Goal: Task Accomplishment & Management: Manage account settings

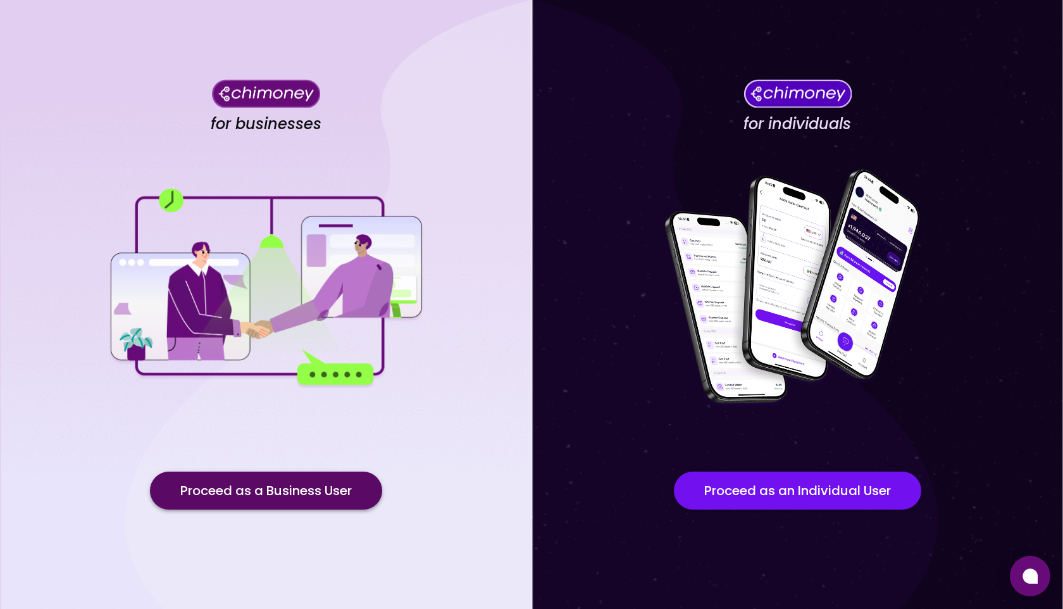
click at [259, 487] on button "Proceed as a Business User" at bounding box center [266, 490] width 232 height 38
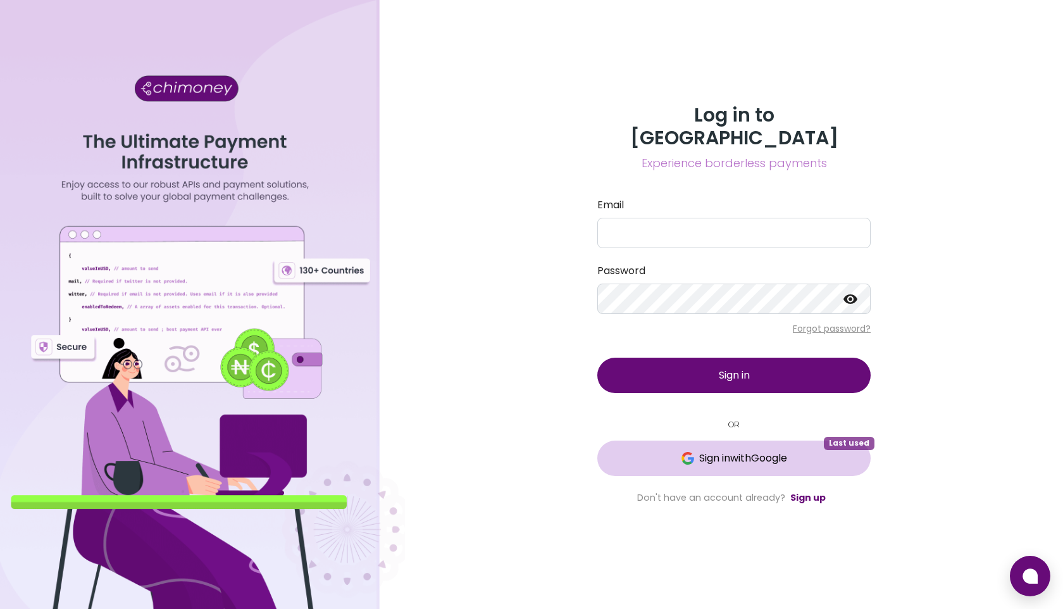
click at [714, 450] on span "Sign in with Google" at bounding box center [743, 457] width 88 height 15
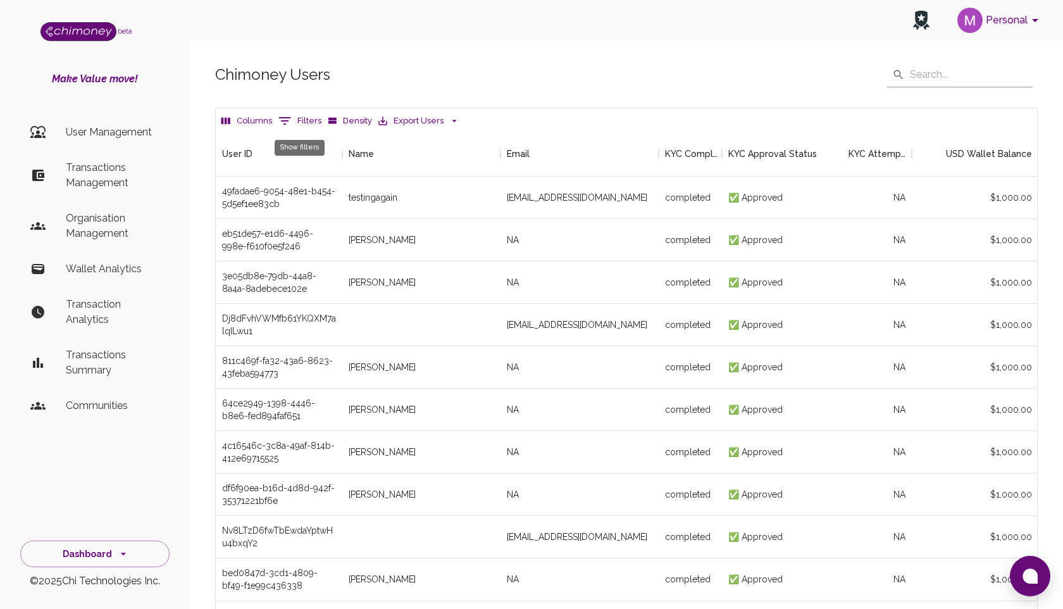
scroll to position [469, 821]
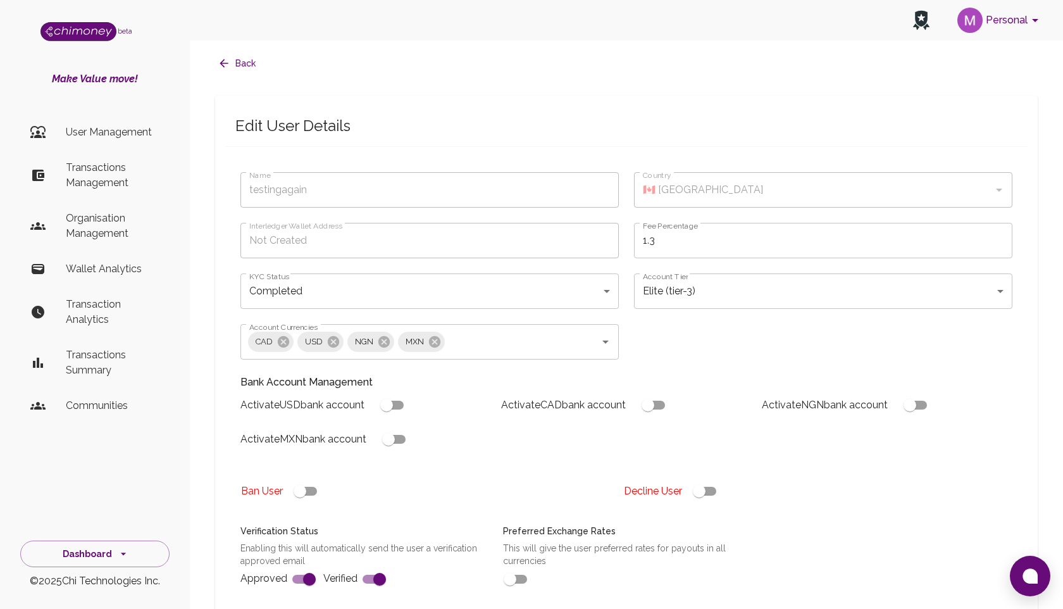
type input "testingagain"
type input "completed"
type input "tier-3"
checkbox input "true"
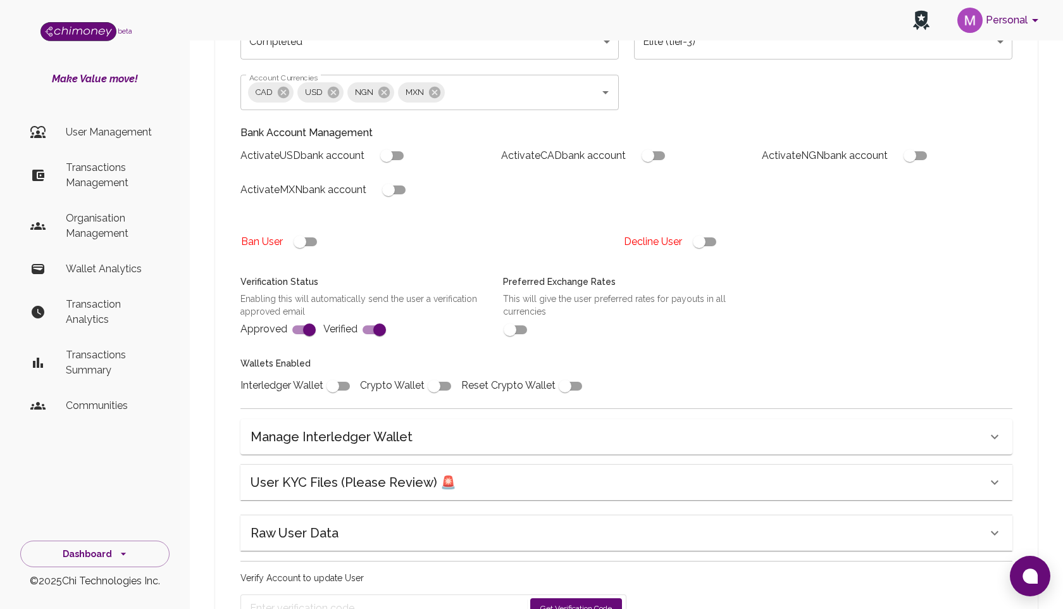
scroll to position [231, 0]
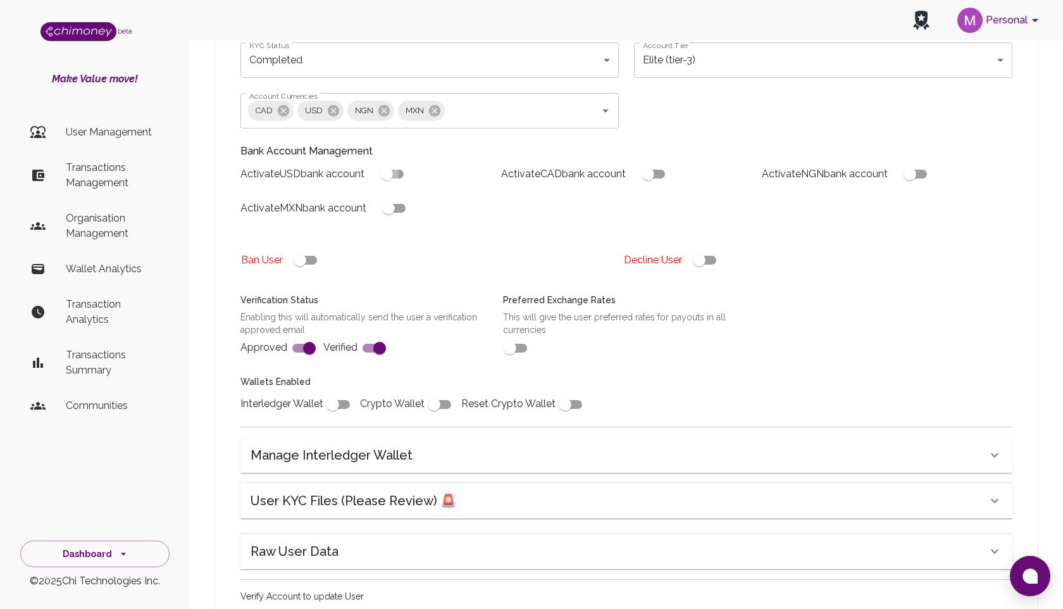
click at [395, 178] on input "checkbox" at bounding box center [387, 174] width 72 height 24
checkbox input "true"
click at [401, 210] on input "checkbox" at bounding box center [388, 208] width 72 height 24
checkbox input "true"
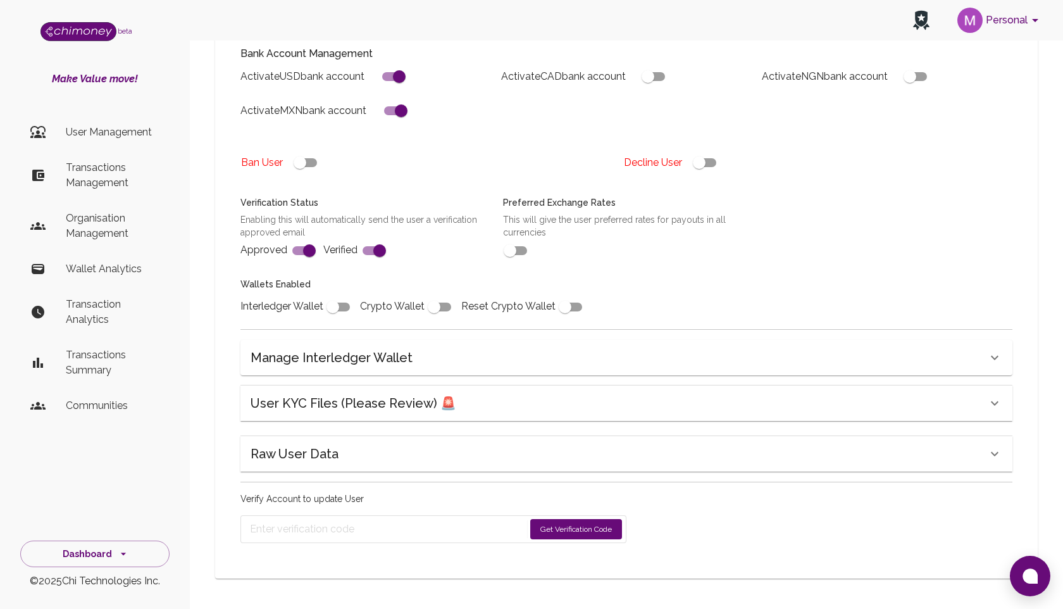
click at [556, 530] on button "Get Verification Code" at bounding box center [576, 529] width 92 height 20
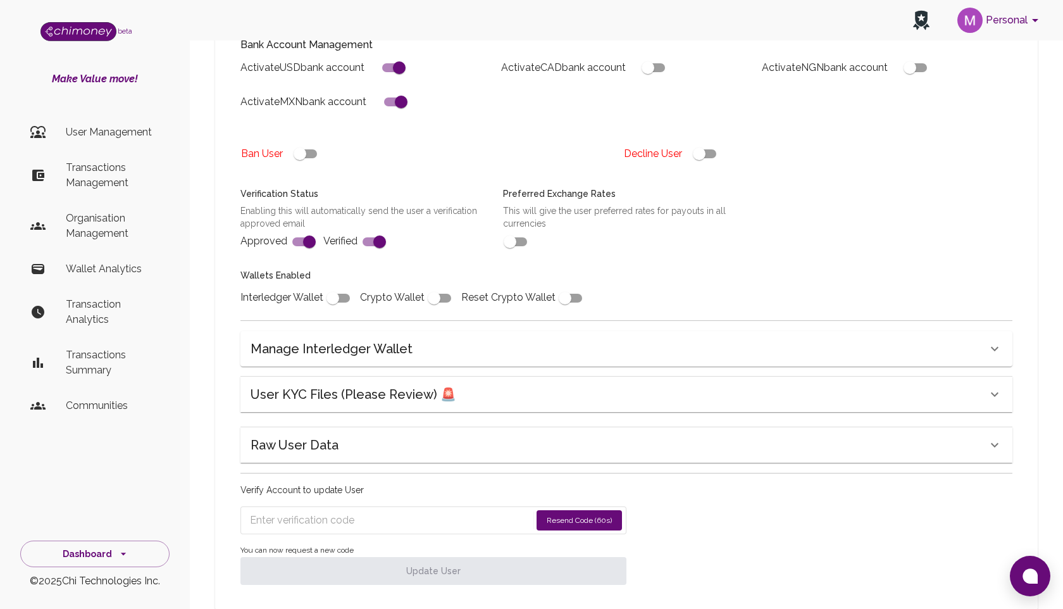
scroll to position [340, 0]
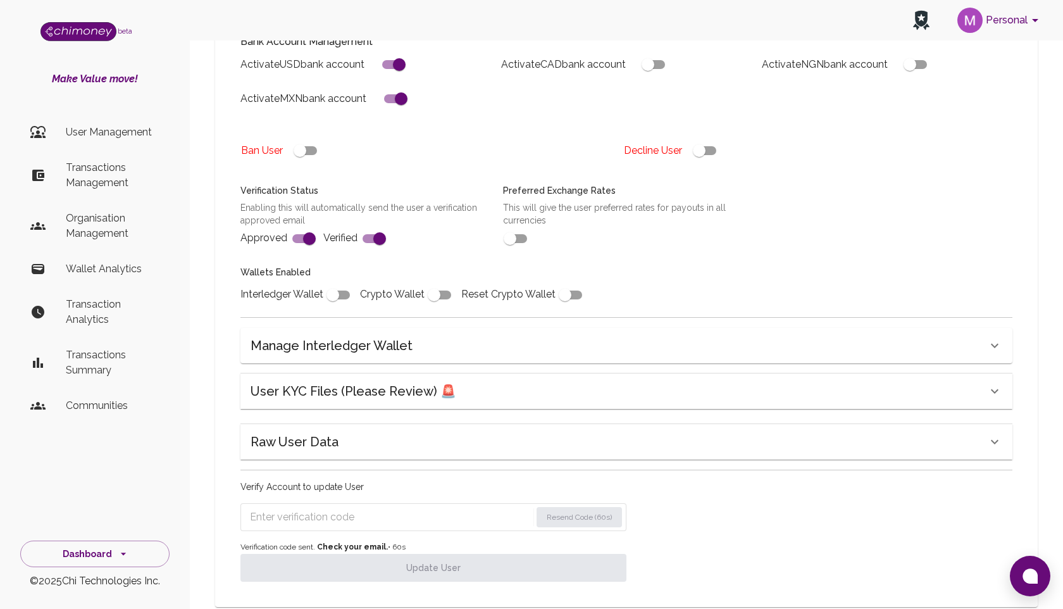
click at [432, 526] on input "Enter verification code" at bounding box center [390, 517] width 281 height 20
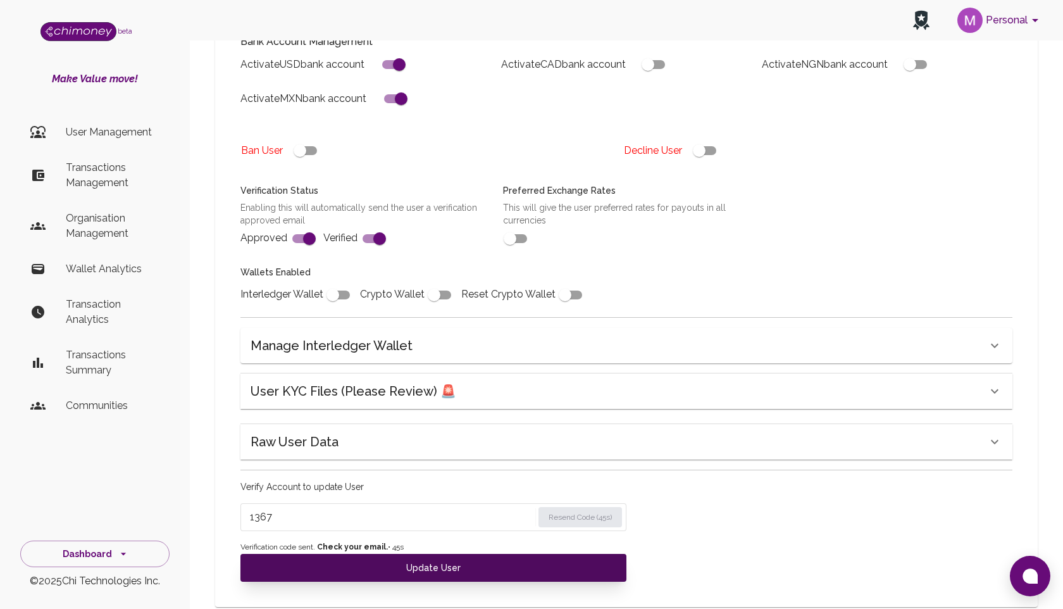
type input "1367"
click at [450, 562] on button "Update User" at bounding box center [433, 568] width 386 height 28
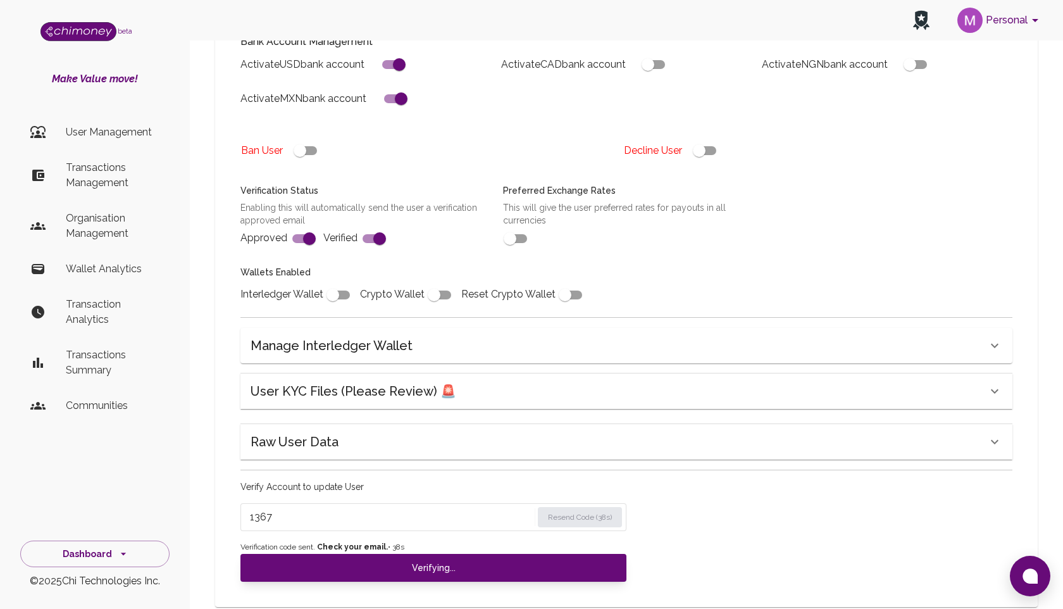
checkbox input "false"
checkbox input "true"
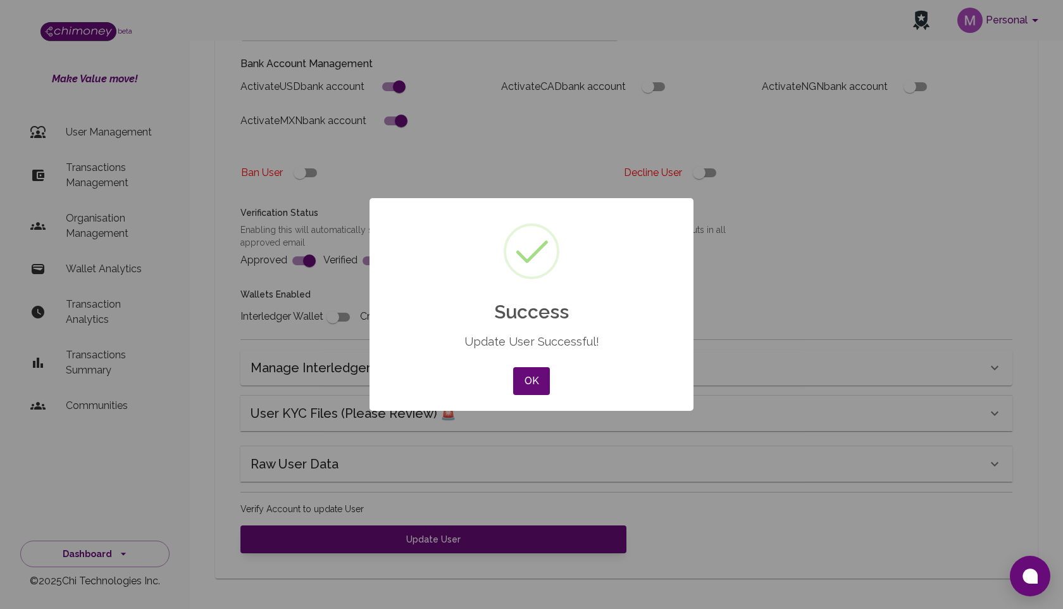
scroll to position [318, 0]
click at [537, 383] on button "OK" at bounding box center [531, 381] width 37 height 28
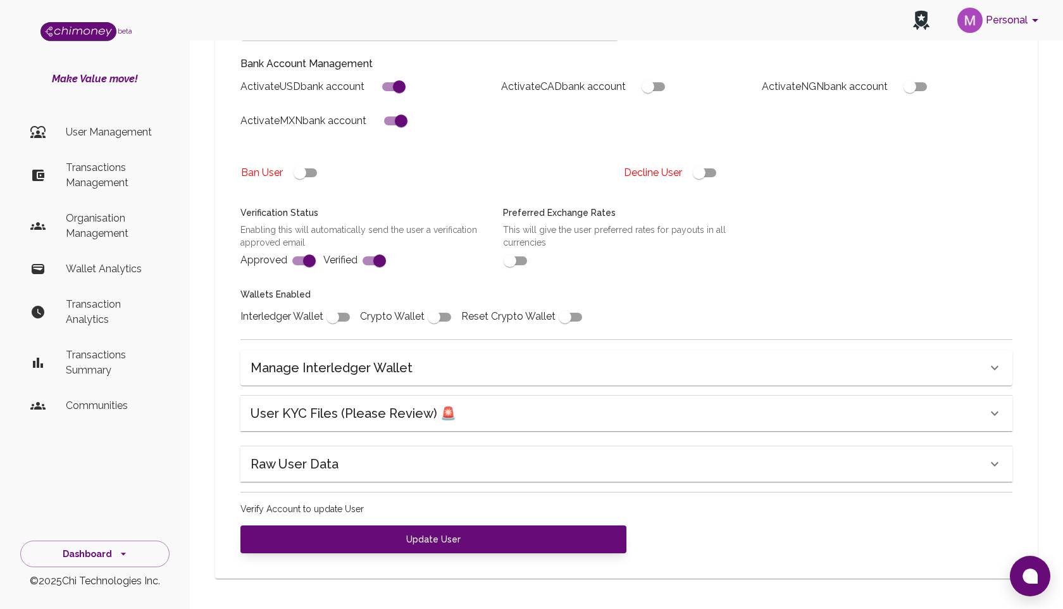
click at [993, 22] on button "Personal" at bounding box center [1000, 20] width 96 height 33
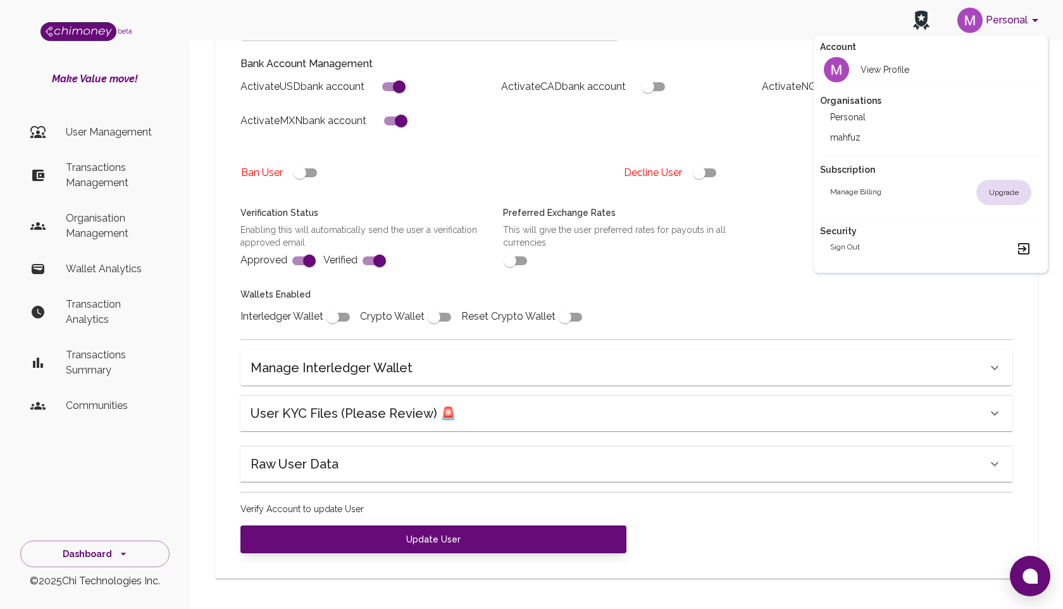
click at [96, 550] on div at bounding box center [531, 304] width 1063 height 609
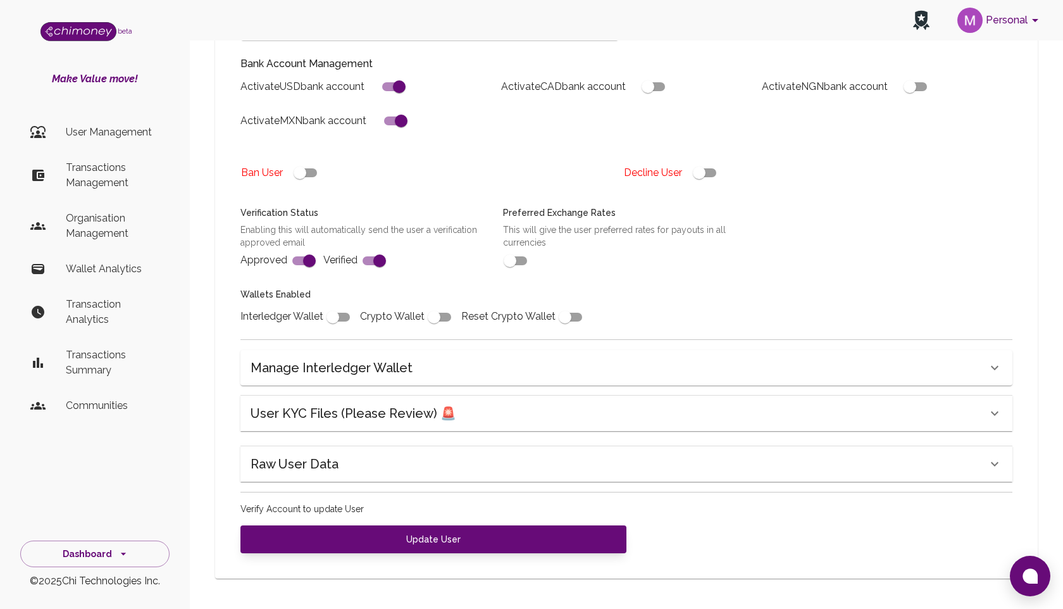
click at [96, 550] on button "Dashboard" at bounding box center [94, 553] width 149 height 27
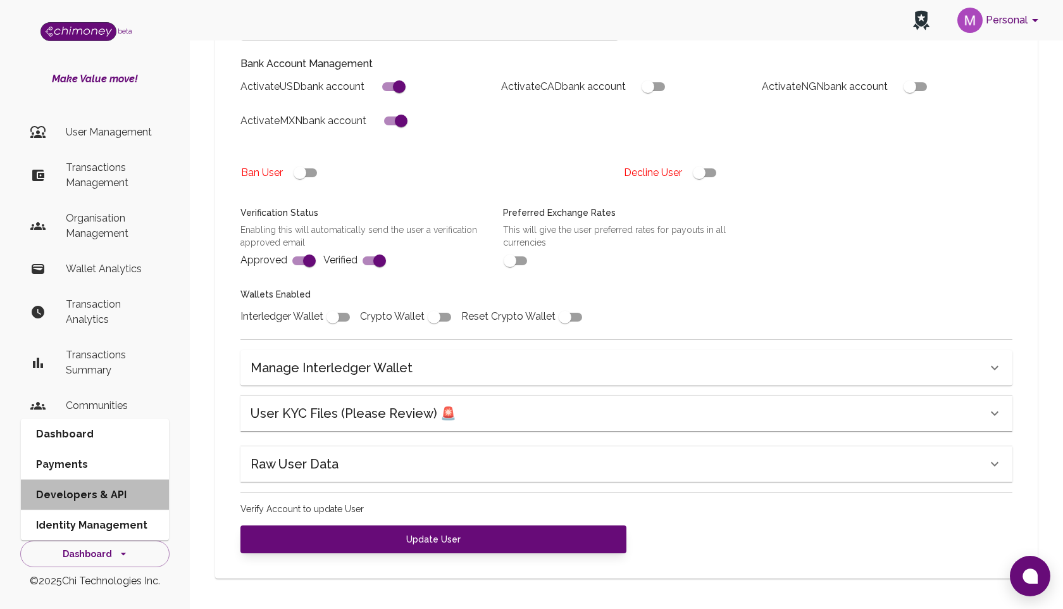
click at [82, 497] on li "Developers & API" at bounding box center [95, 495] width 148 height 30
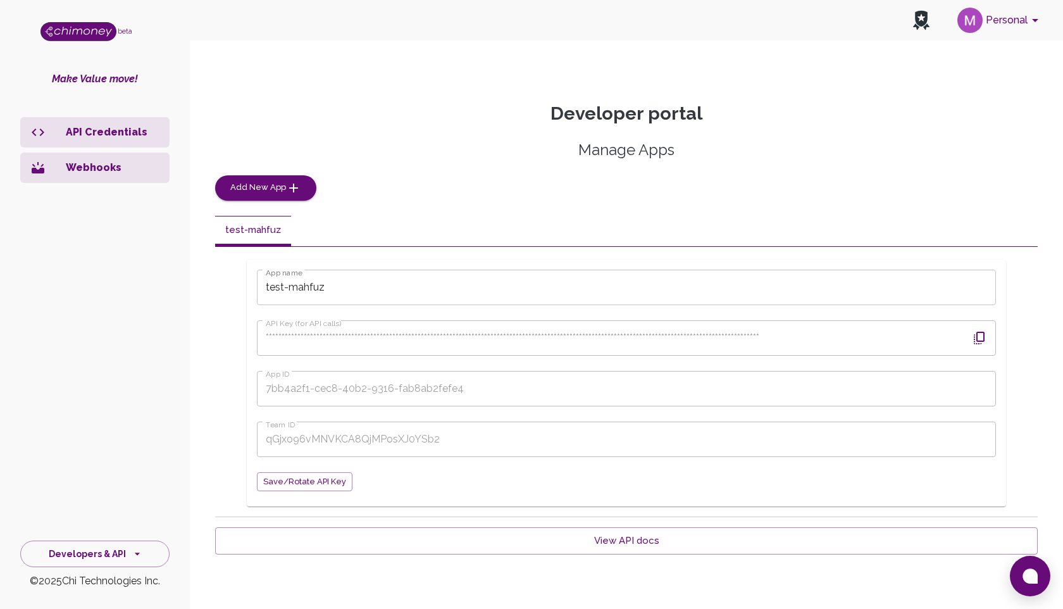
click at [73, 166] on p "Webhooks" at bounding box center [113, 167] width 94 height 15
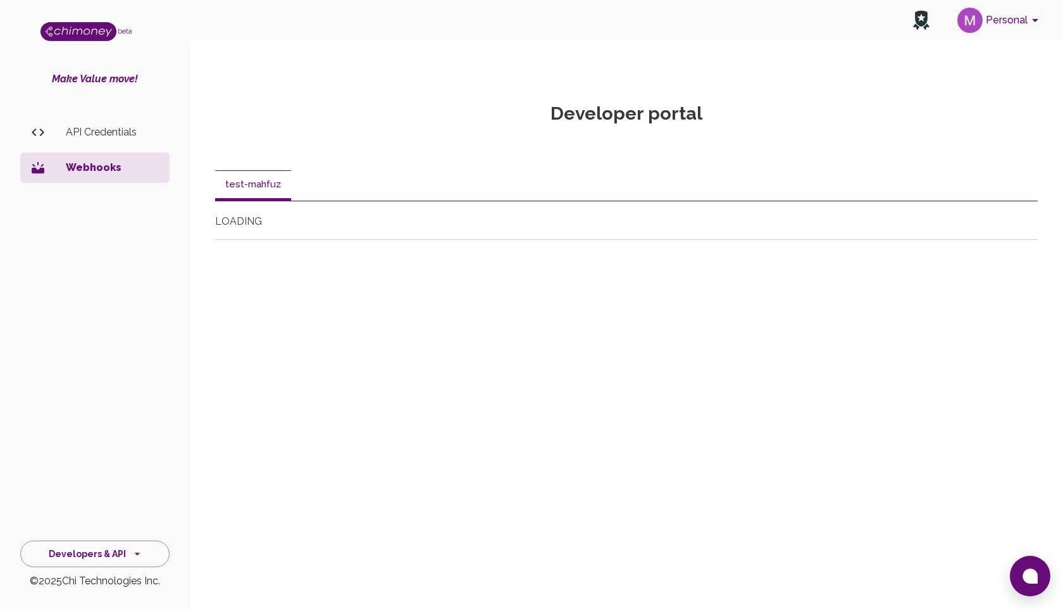
click at [245, 215] on div "LOADING" at bounding box center [626, 221] width 823 height 15
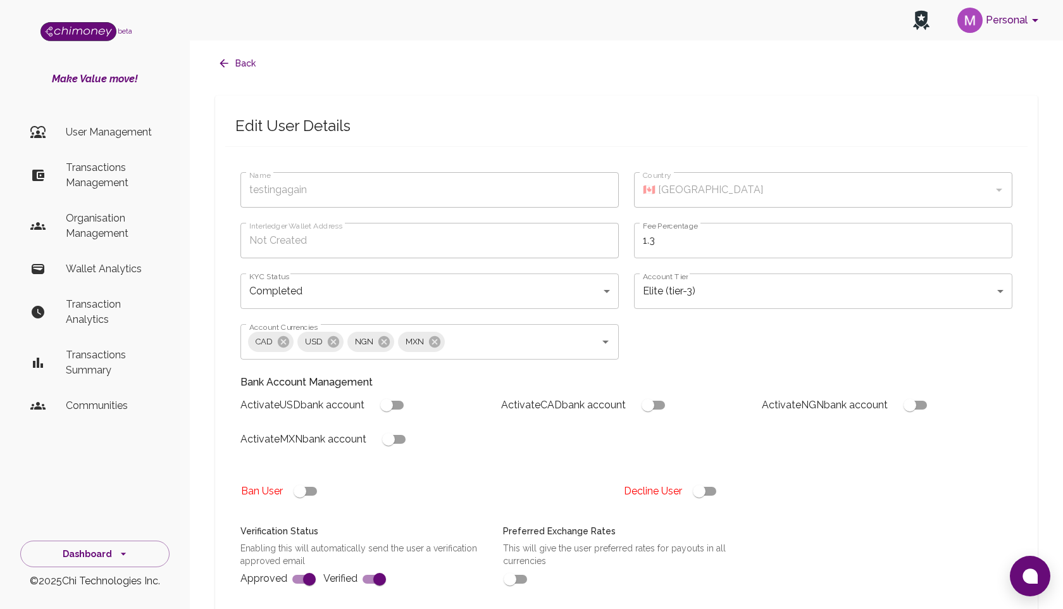
type input "testingagain"
type input "completed"
type input "tier-3"
checkbox input "true"
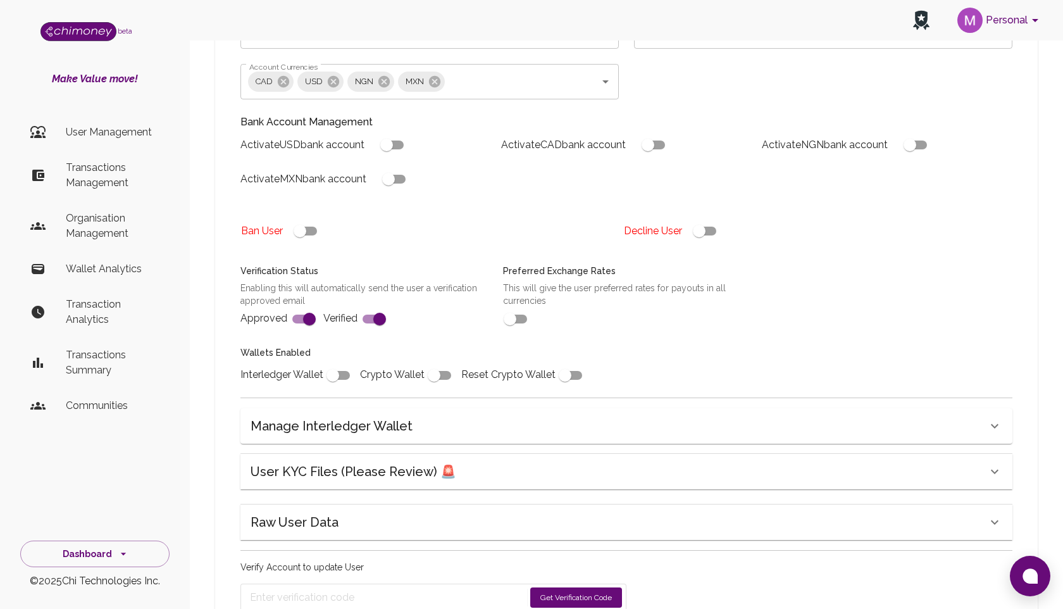
scroll to position [196, 0]
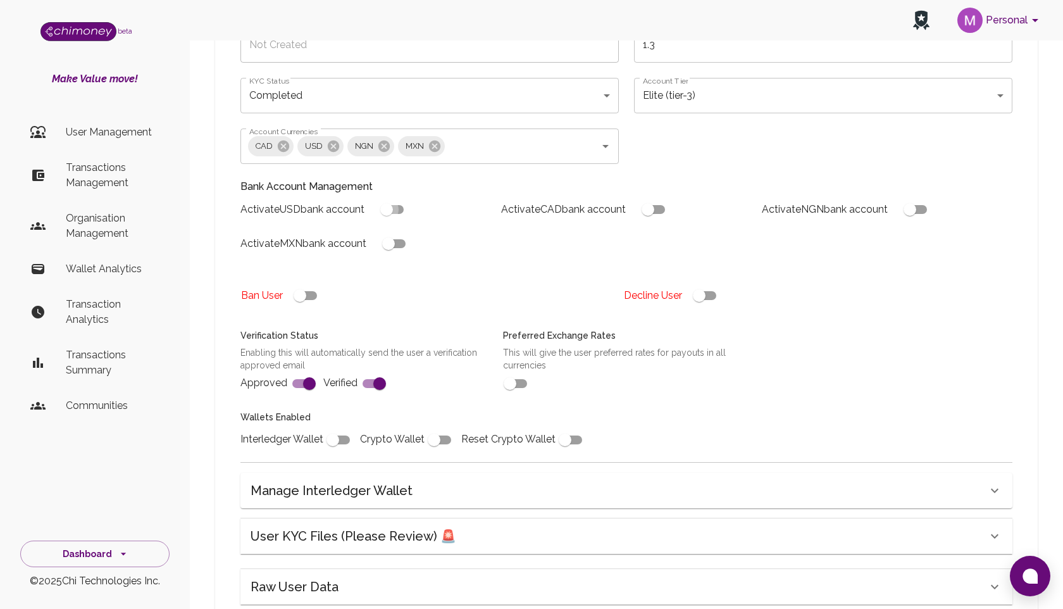
click at [403, 206] on input "checkbox" at bounding box center [387, 209] width 72 height 24
checkbox input "true"
click at [402, 237] on input "checkbox" at bounding box center [388, 244] width 72 height 24
checkbox input "true"
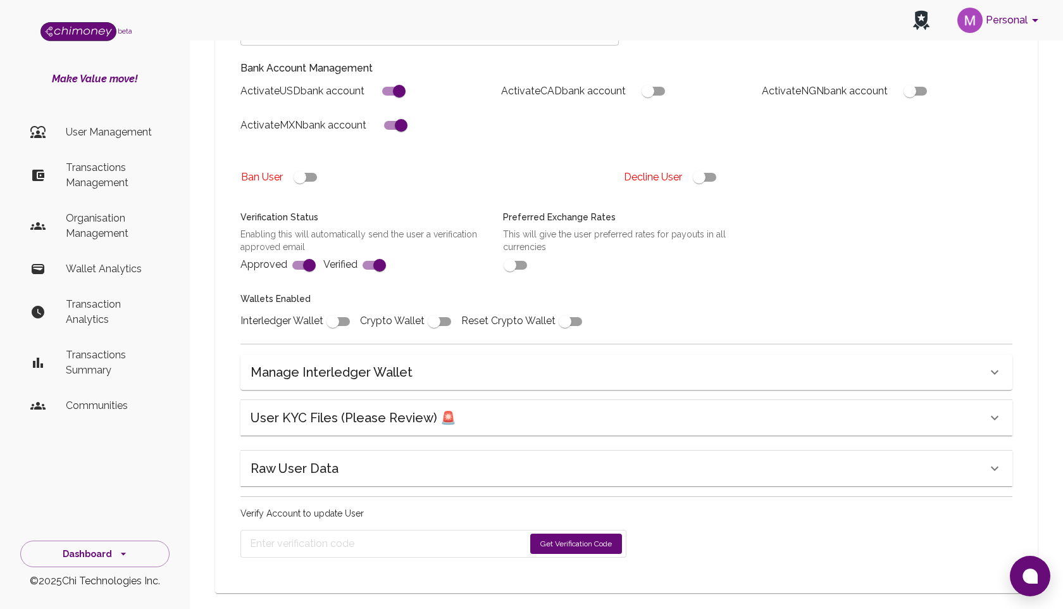
scroll to position [328, 0]
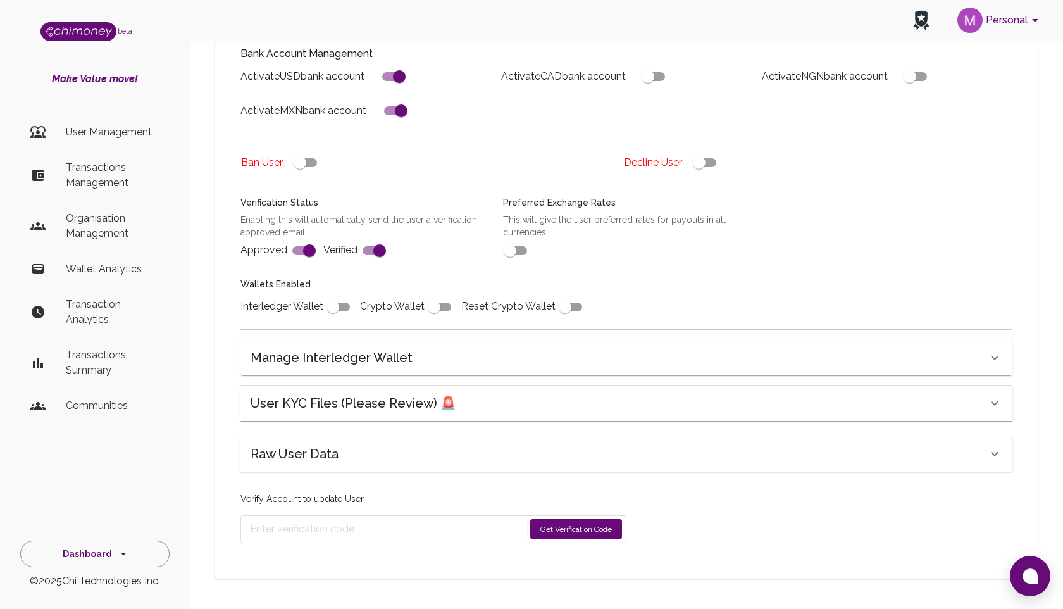
click at [580, 529] on button "Get Verification Code" at bounding box center [576, 529] width 92 height 20
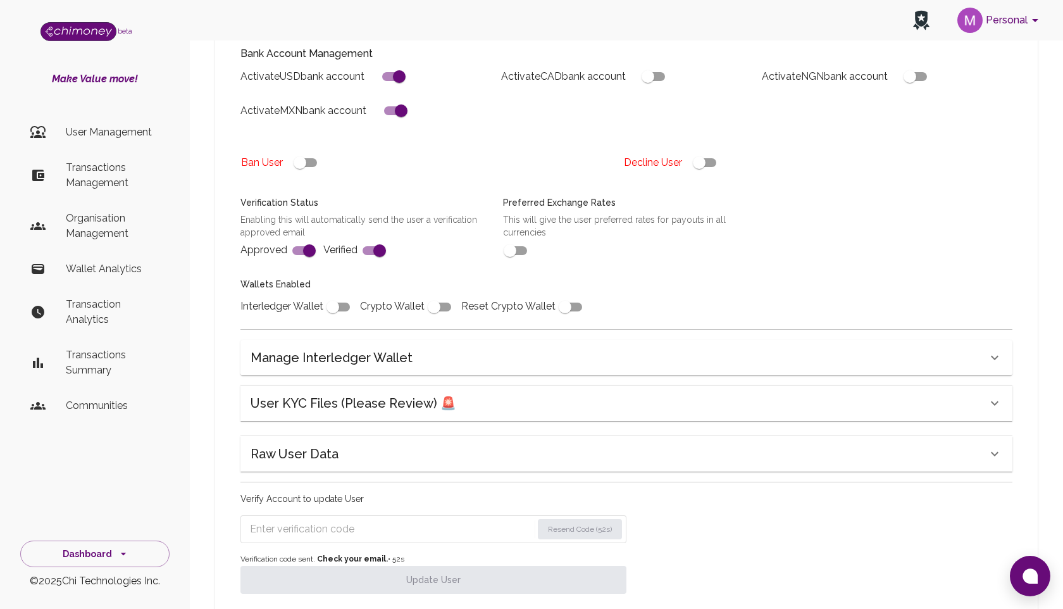
click at [289, 522] on input "Enter verification code" at bounding box center [391, 529] width 282 height 20
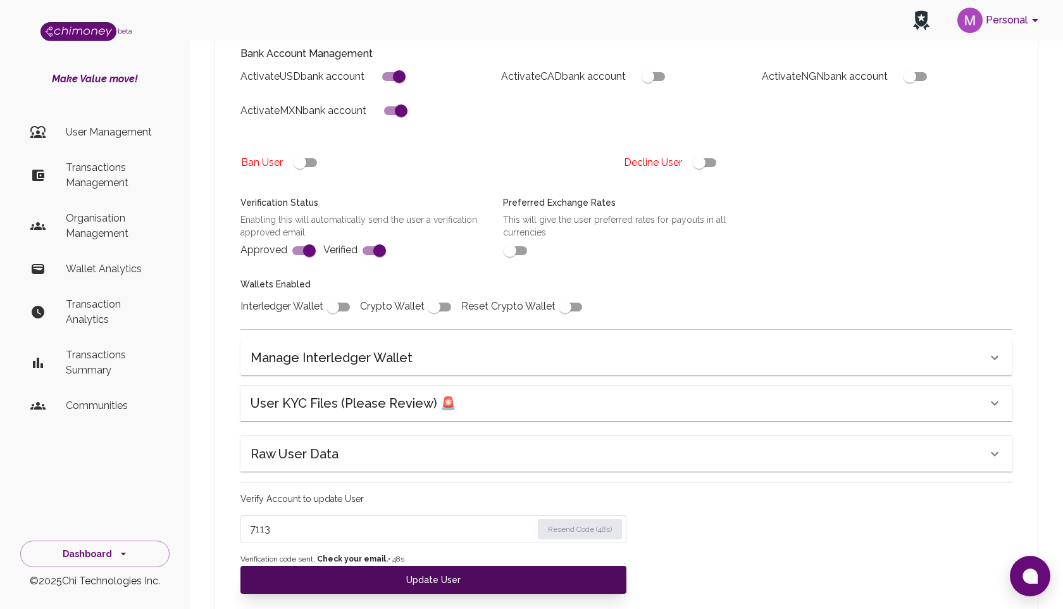
type input "7113"
click at [423, 580] on button "Update User" at bounding box center [433, 580] width 386 height 28
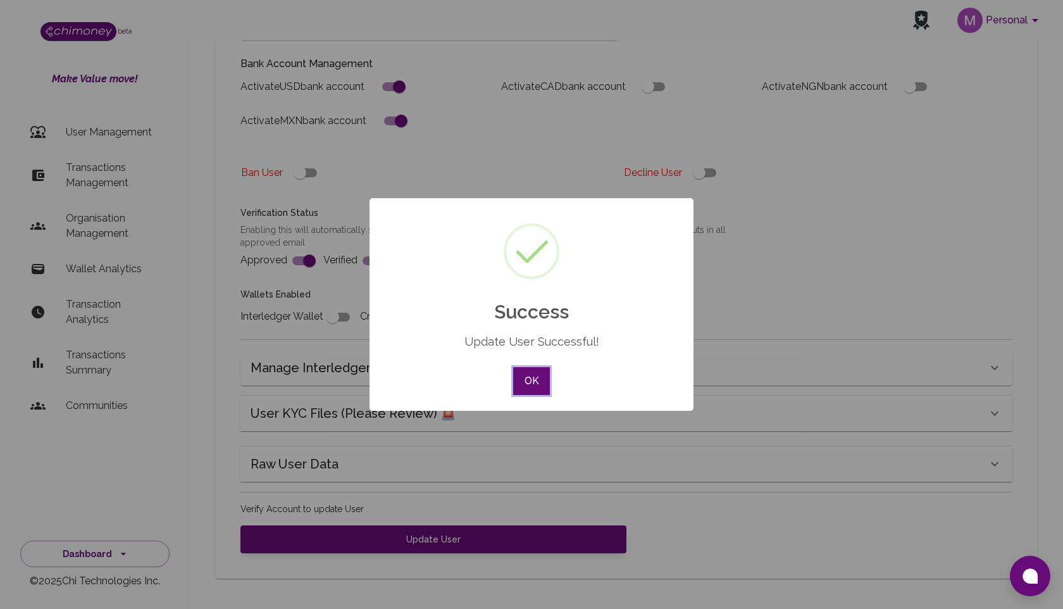
scroll to position [318, 0]
click at [523, 395] on div "OK No Cancel" at bounding box center [531, 381] width 43 height 34
click at [524, 391] on button "OK" at bounding box center [531, 381] width 37 height 28
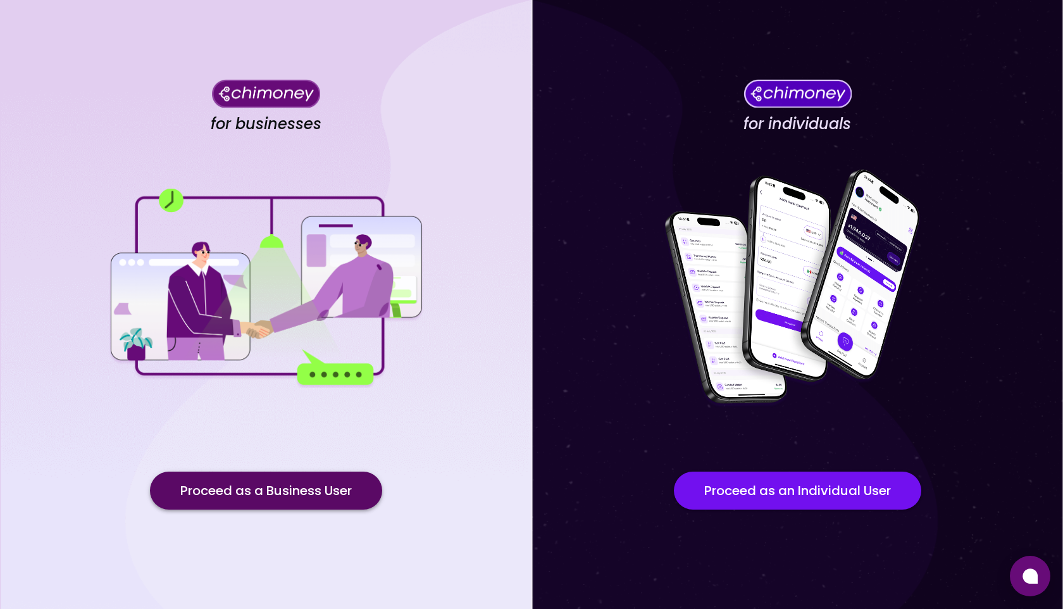
click at [294, 495] on button "Proceed as a Business User" at bounding box center [266, 490] width 232 height 38
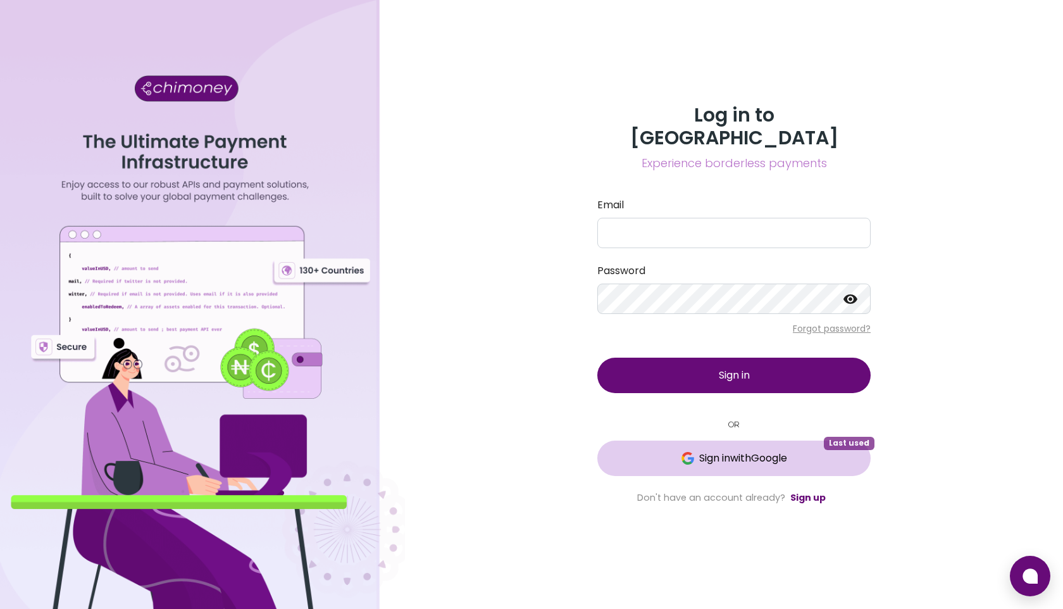
click at [673, 450] on span "Sign in with Google" at bounding box center [734, 457] width 223 height 15
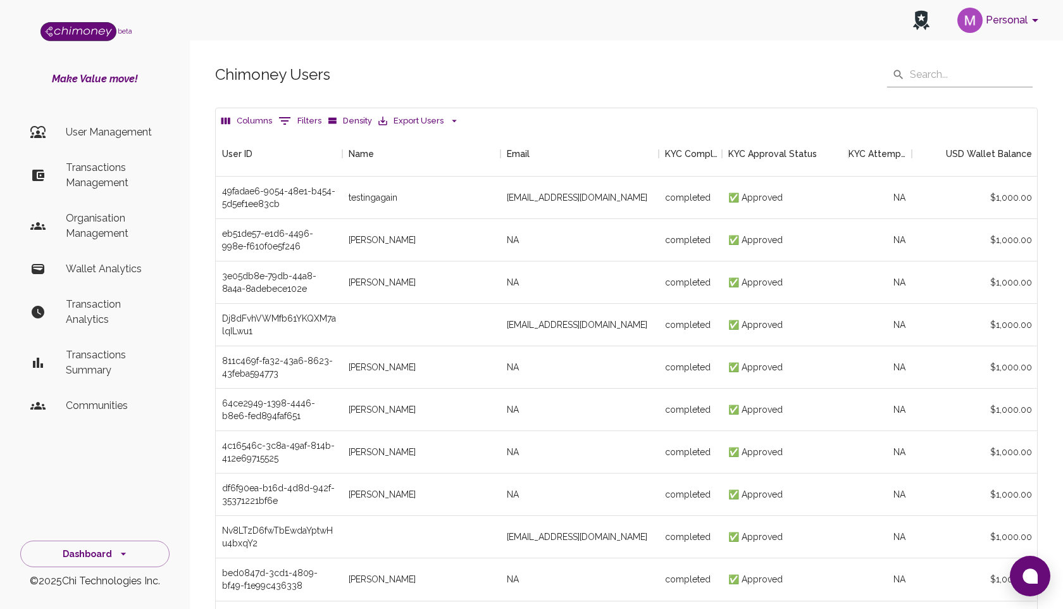
scroll to position [469, 821]
click at [102, 557] on button "Dashboard" at bounding box center [94, 553] width 149 height 27
click at [80, 492] on li "Developers & API" at bounding box center [95, 495] width 148 height 30
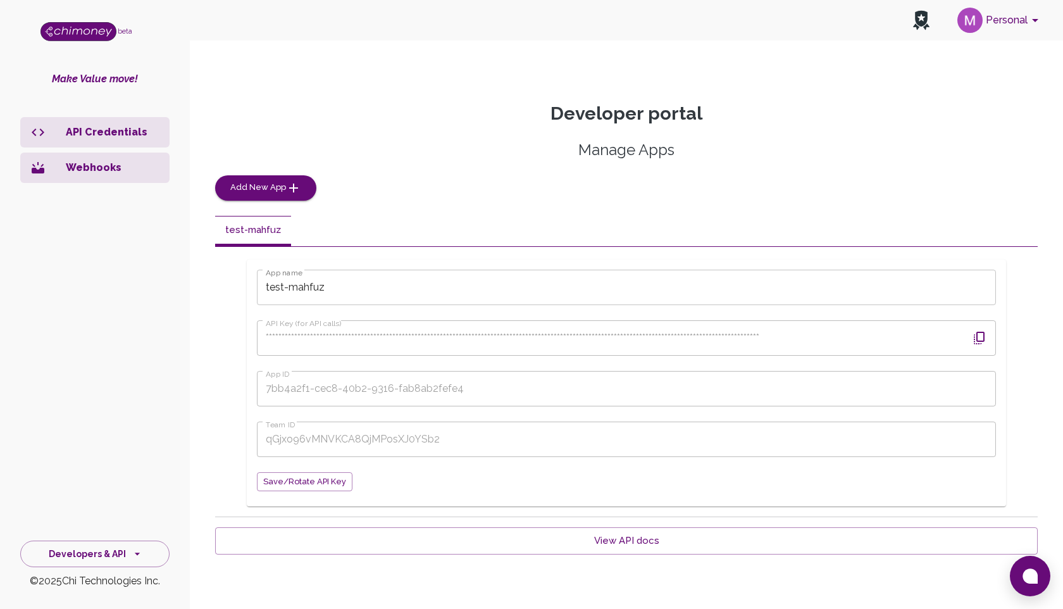
click at [96, 160] on p "Webhooks" at bounding box center [113, 167] width 94 height 15
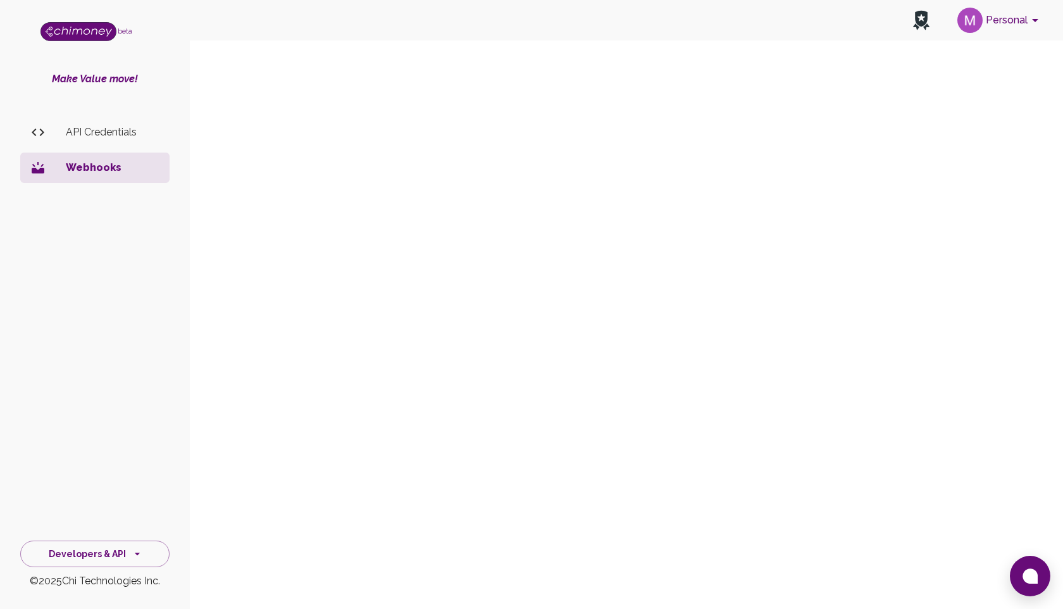
scroll to position [261, 0]
click at [1013, 16] on button "Personal" at bounding box center [1000, 20] width 96 height 33
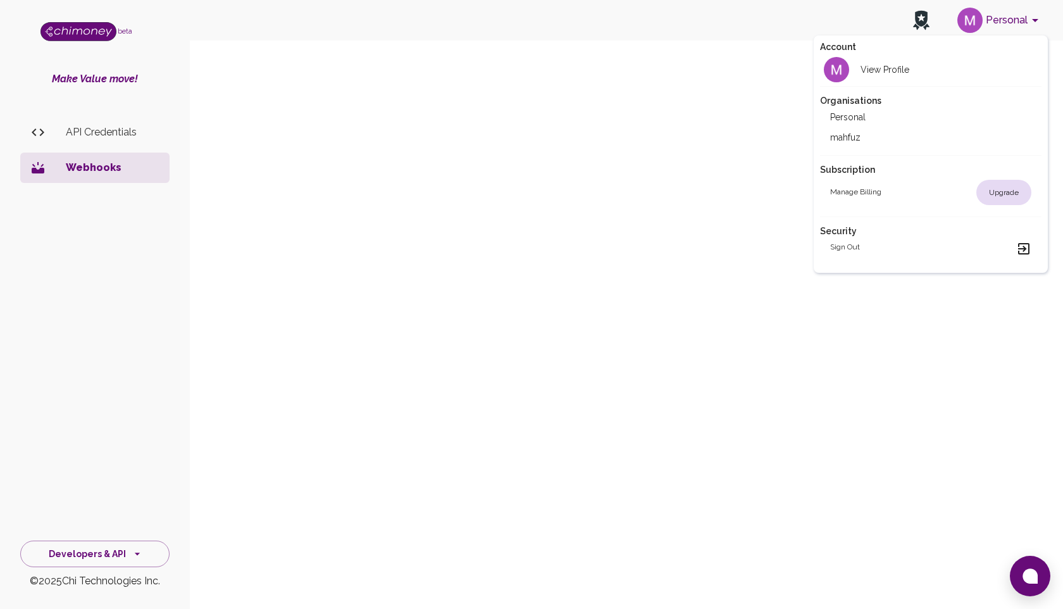
click at [695, 57] on div at bounding box center [531, 304] width 1063 height 609
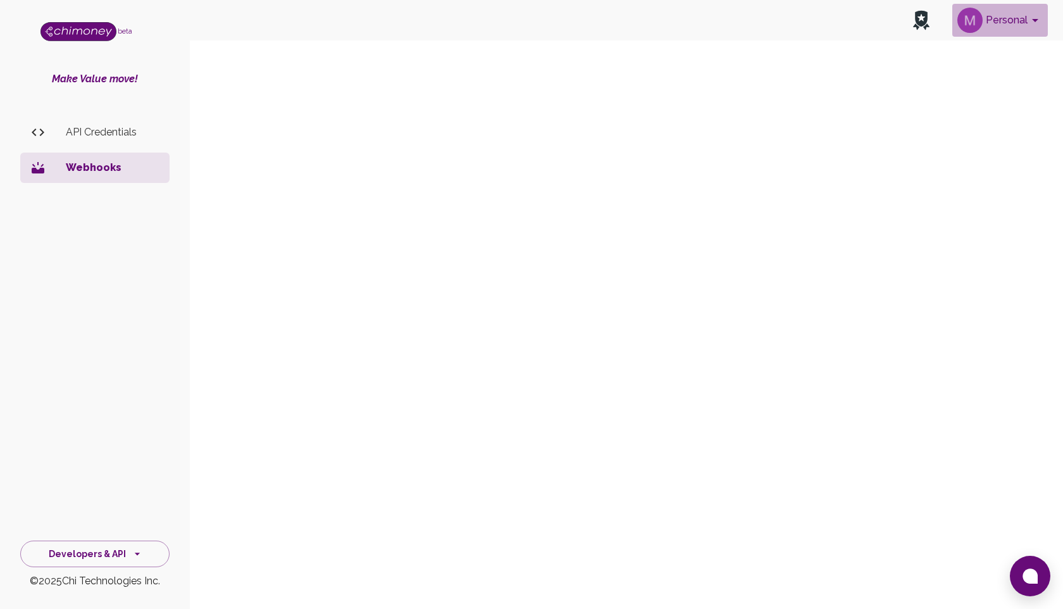
click at [1007, 23] on button "Personal" at bounding box center [1000, 20] width 96 height 33
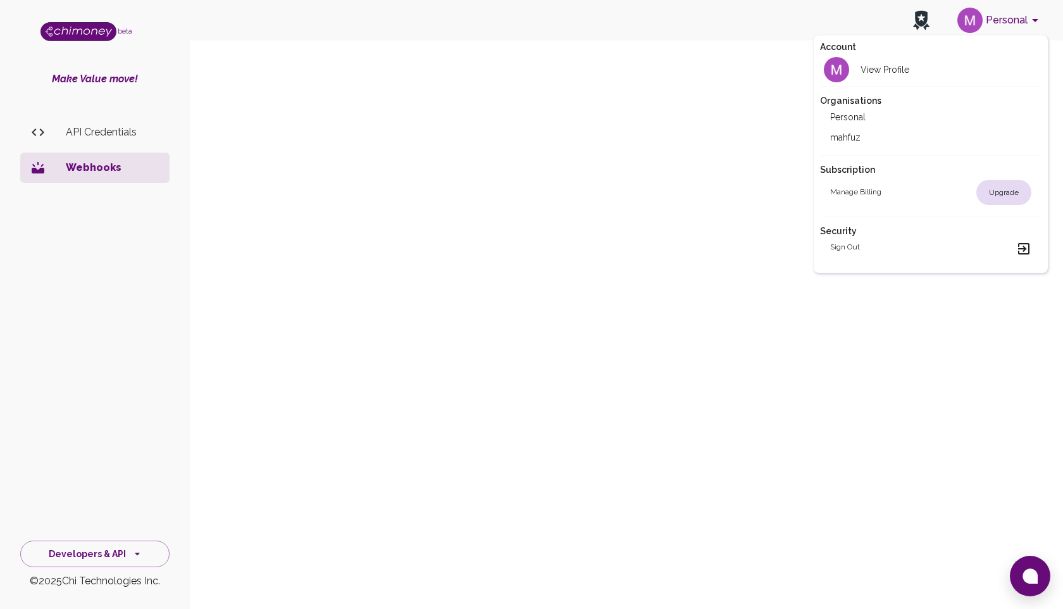
click at [681, 131] on div at bounding box center [531, 304] width 1063 height 609
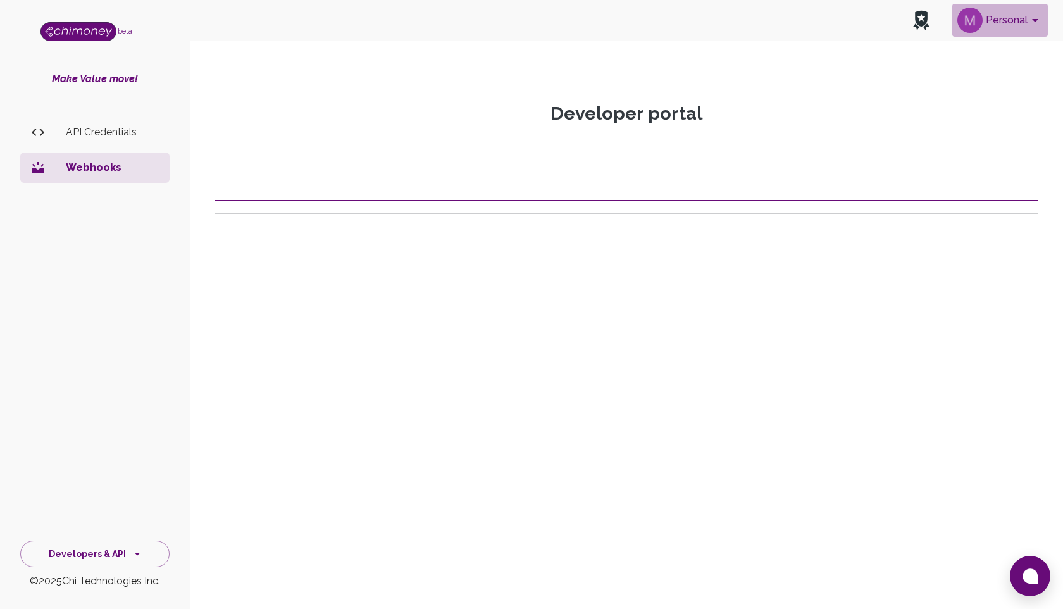
click at [1022, 20] on button "Personal" at bounding box center [1000, 20] width 96 height 33
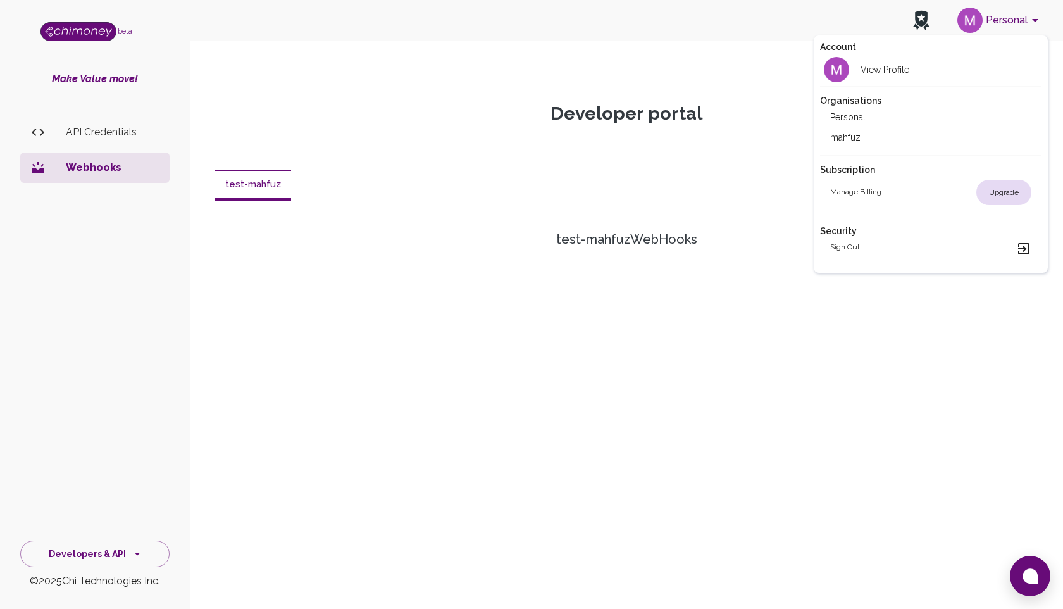
scroll to position [261, 0]
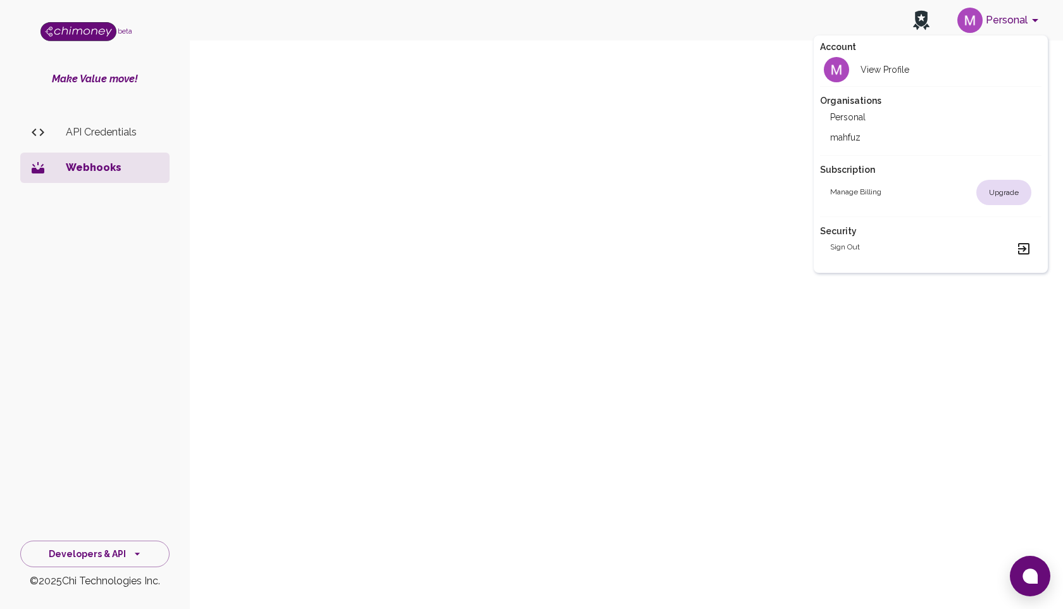
click at [112, 132] on div at bounding box center [531, 304] width 1063 height 609
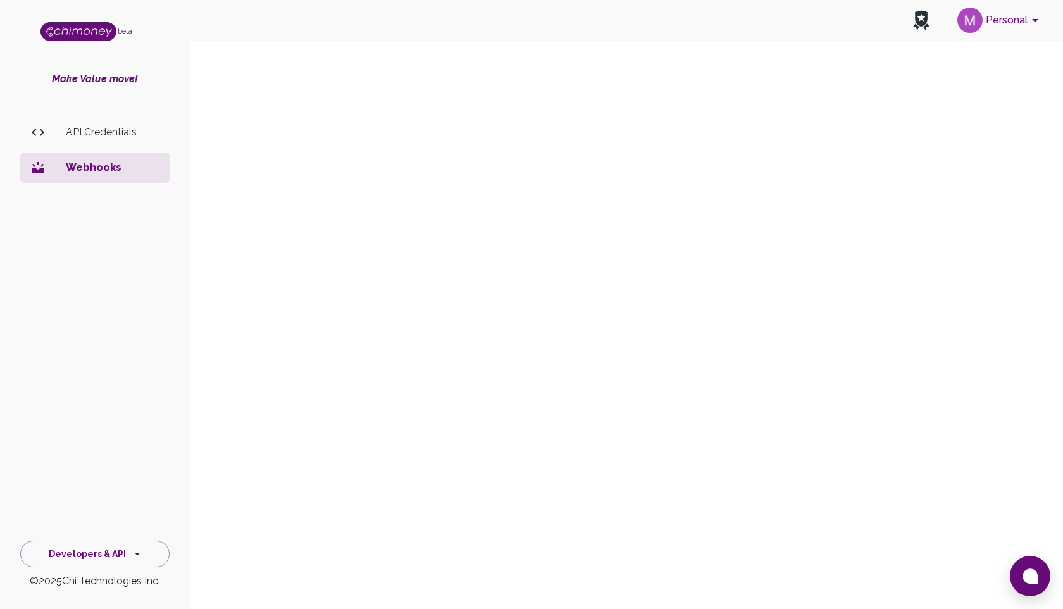
click at [108, 125] on p "API Credentials" at bounding box center [113, 132] width 94 height 15
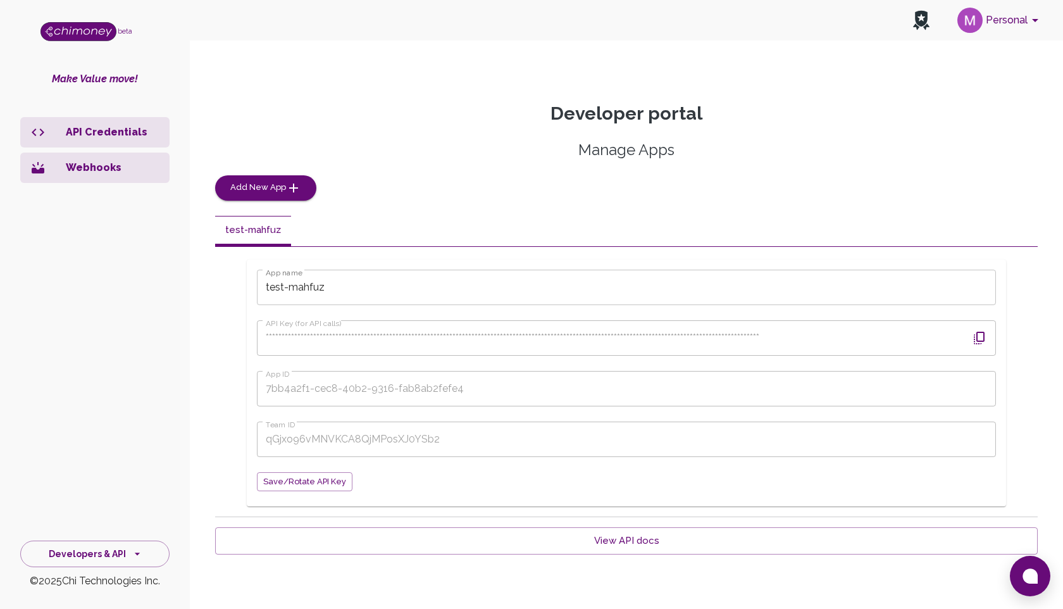
click at [81, 35] on img "side nav" at bounding box center [78, 31] width 76 height 19
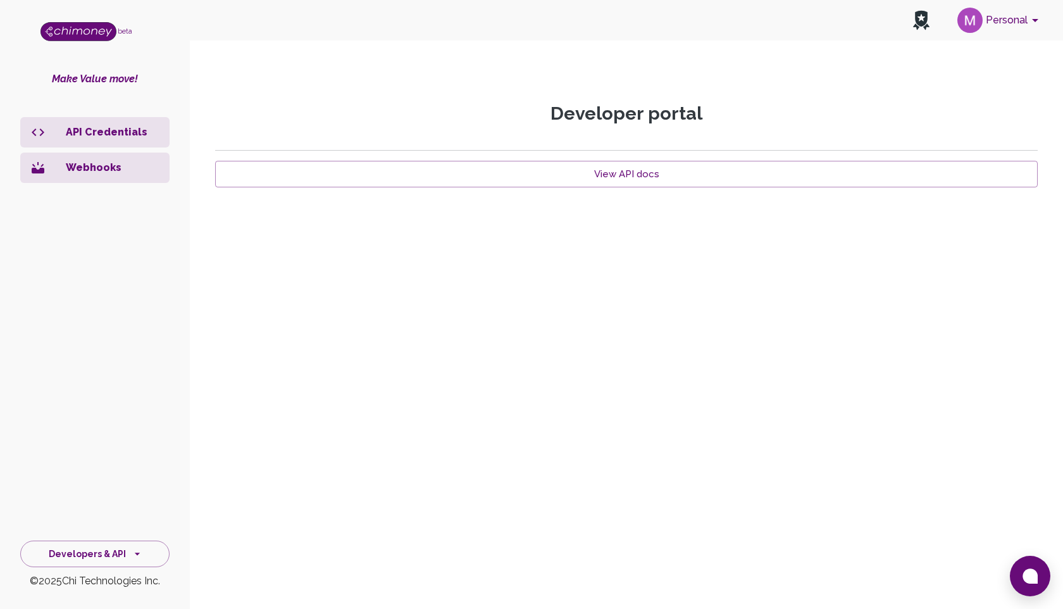
click at [984, 20] on button "Personal" at bounding box center [1000, 20] width 96 height 33
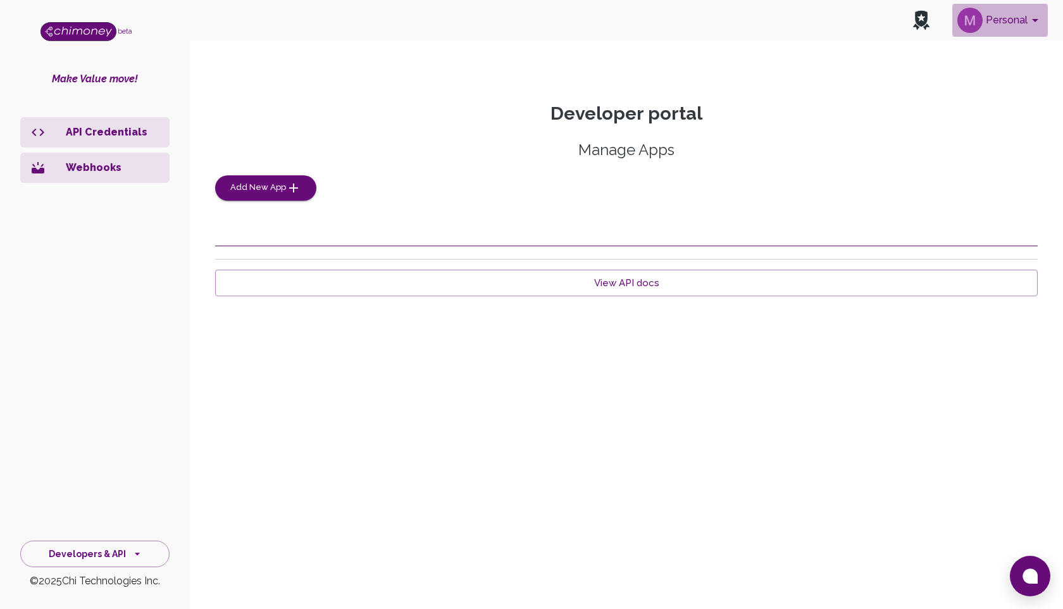
click at [1024, 13] on button "Personal" at bounding box center [1000, 20] width 96 height 33
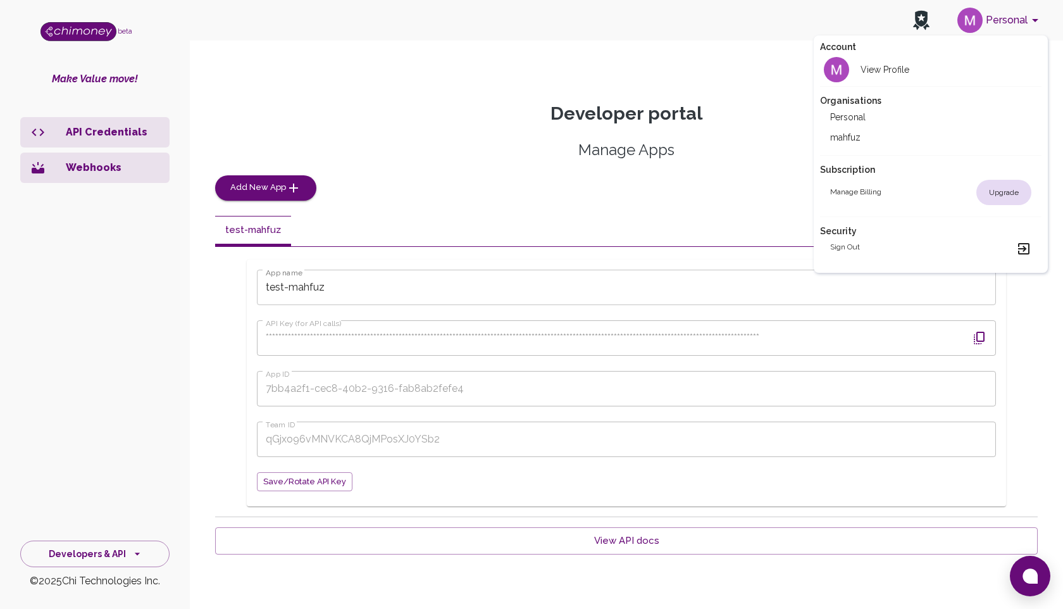
click at [323, 60] on div at bounding box center [531, 304] width 1063 height 609
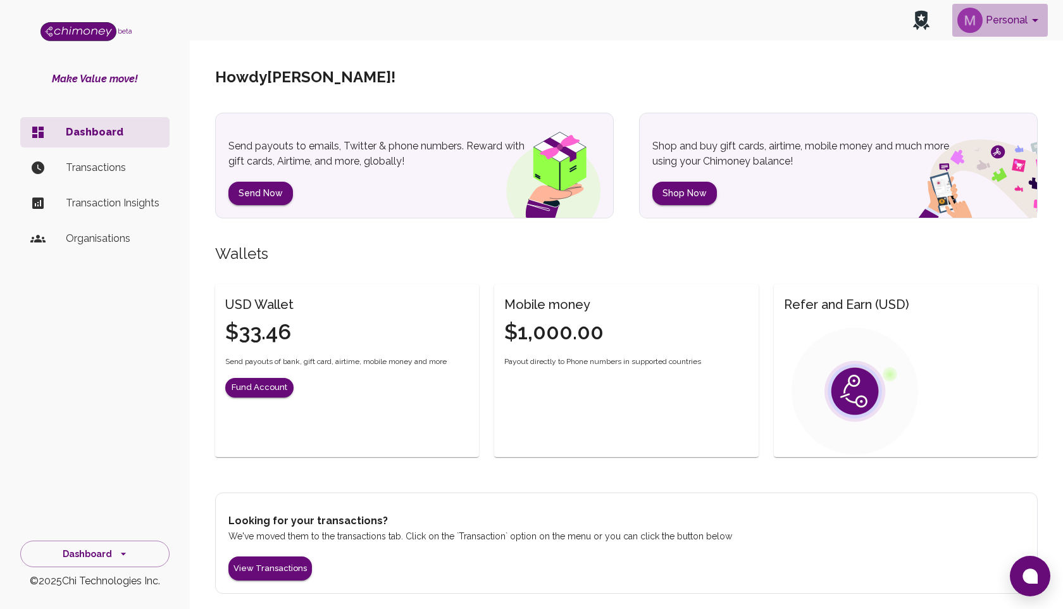
click at [990, 25] on button "Personal" at bounding box center [1000, 20] width 96 height 33
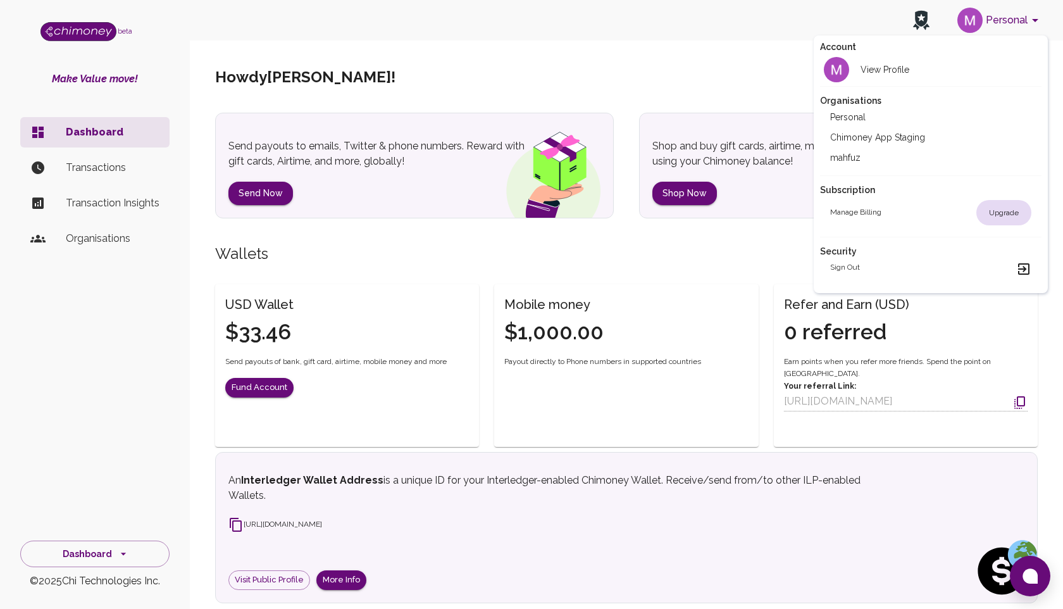
click at [632, 108] on div at bounding box center [531, 304] width 1063 height 609
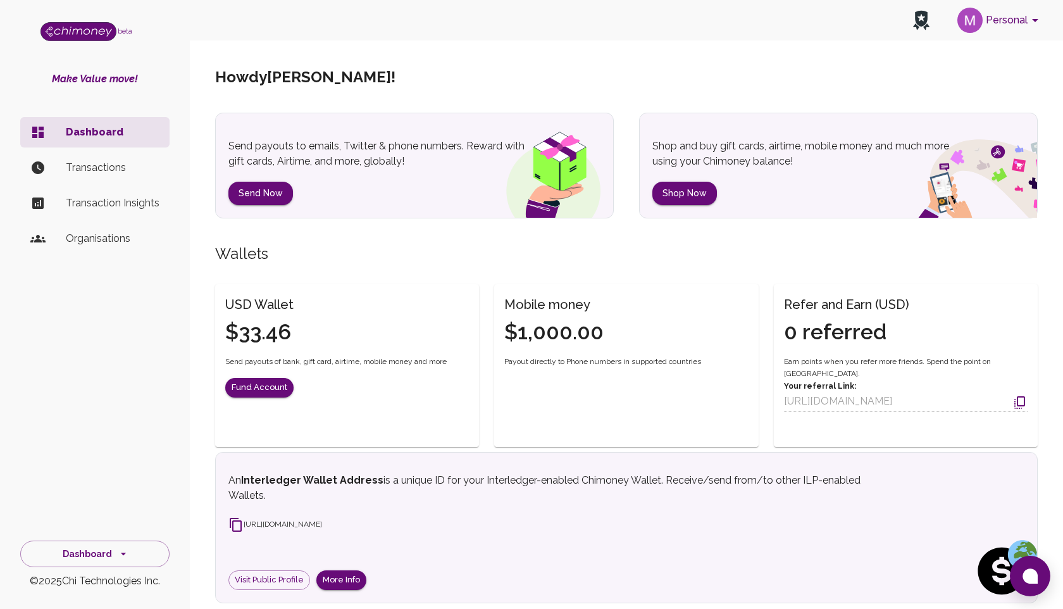
click at [1029, 21] on icon "account of current user" at bounding box center [1035, 20] width 15 height 15
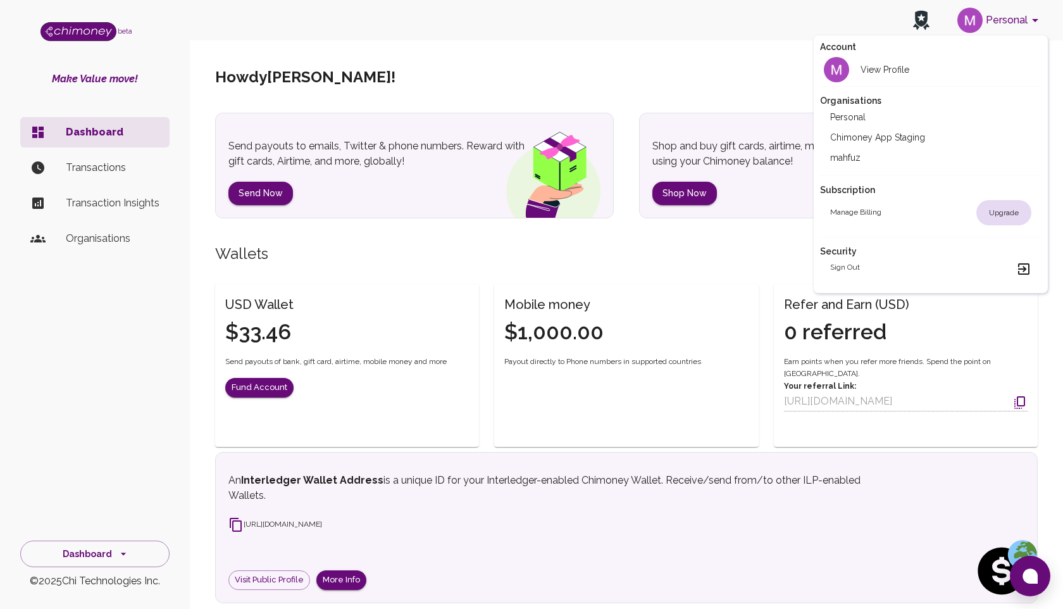
click at [900, 139] on li "Chimoney App Staging" at bounding box center [930, 137] width 221 height 20
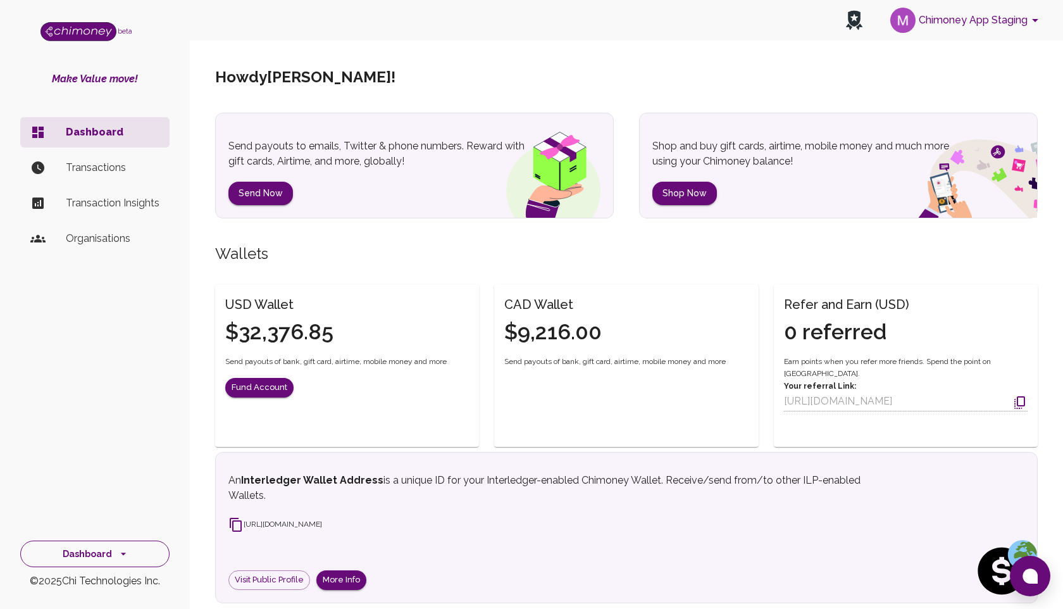
click at [92, 550] on button "Dashboard" at bounding box center [94, 553] width 149 height 27
click at [99, 492] on li "Developers & API" at bounding box center [95, 495] width 148 height 30
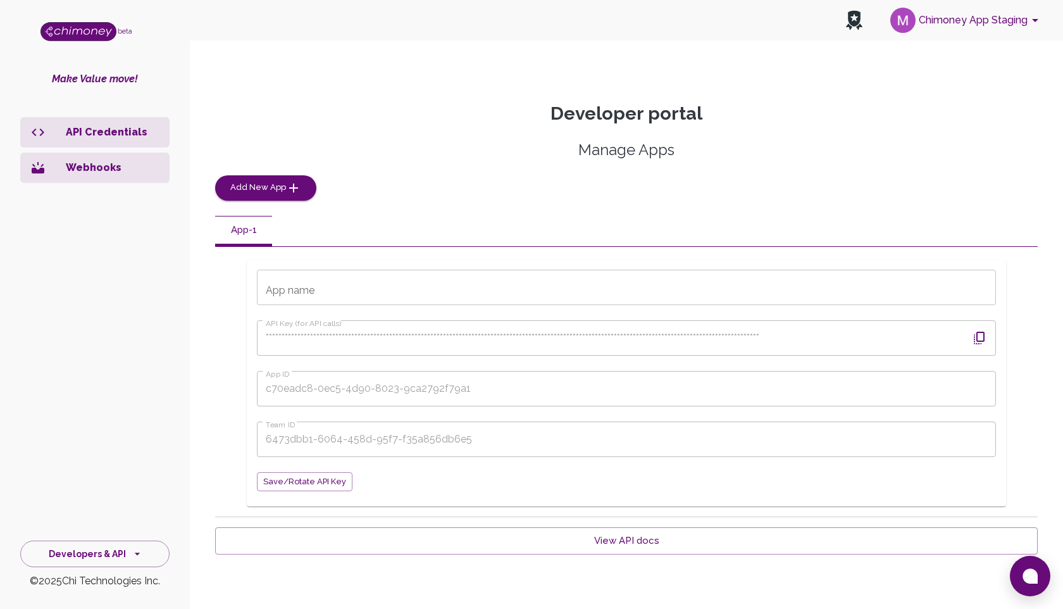
click at [96, 168] on p "Webhooks" at bounding box center [113, 167] width 94 height 15
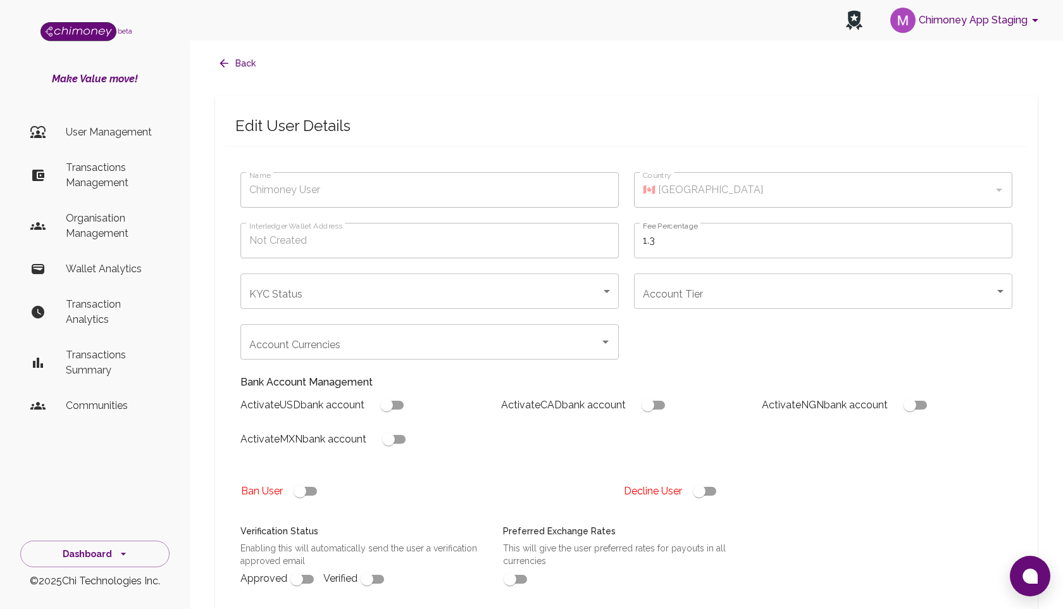
type input "testingagain"
type input "completed"
type input "tier-3"
checkbox input "true"
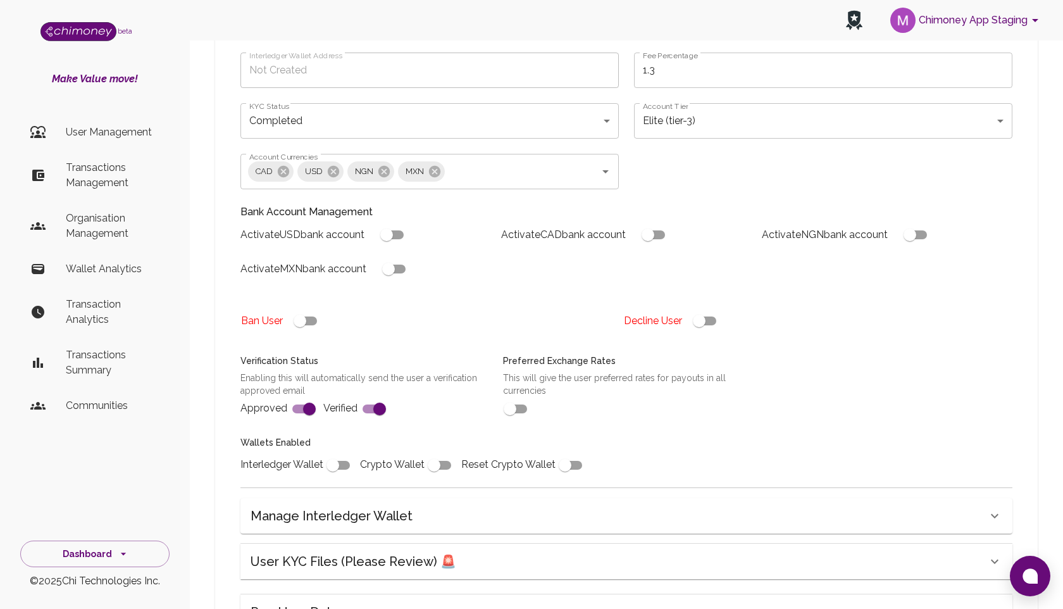
scroll to position [61, 0]
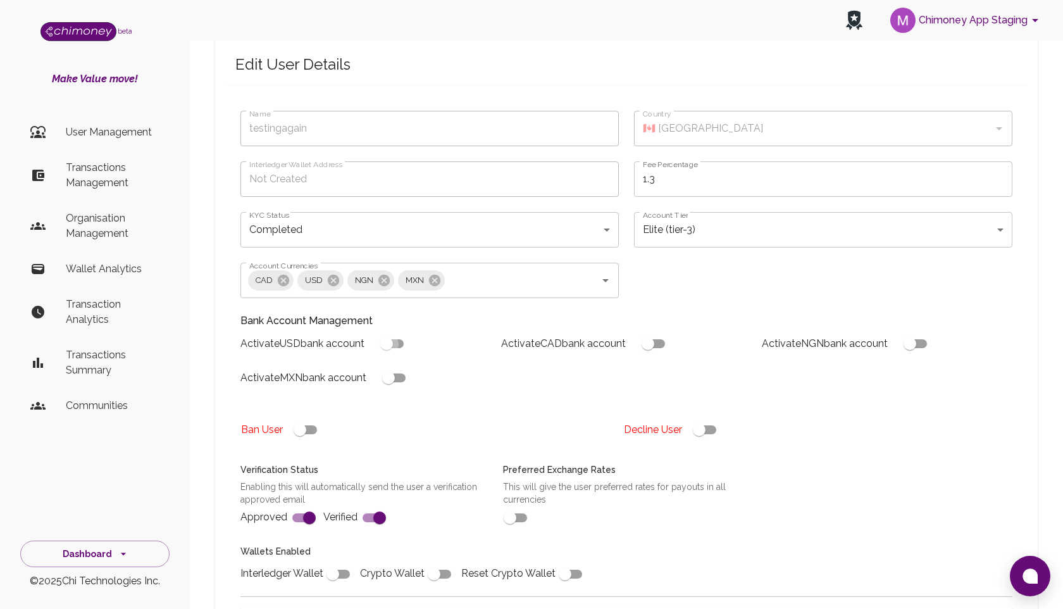
click at [398, 343] on input "checkbox" at bounding box center [387, 344] width 72 height 24
checkbox input "true"
click at [399, 377] on input "checkbox" at bounding box center [388, 378] width 72 height 24
checkbox input "true"
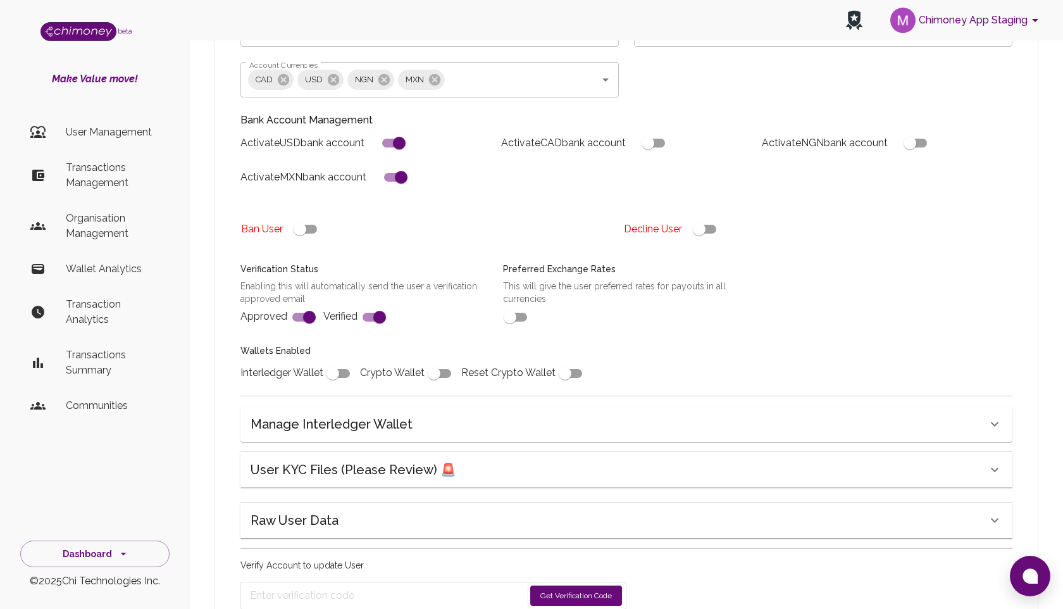
scroll to position [328, 0]
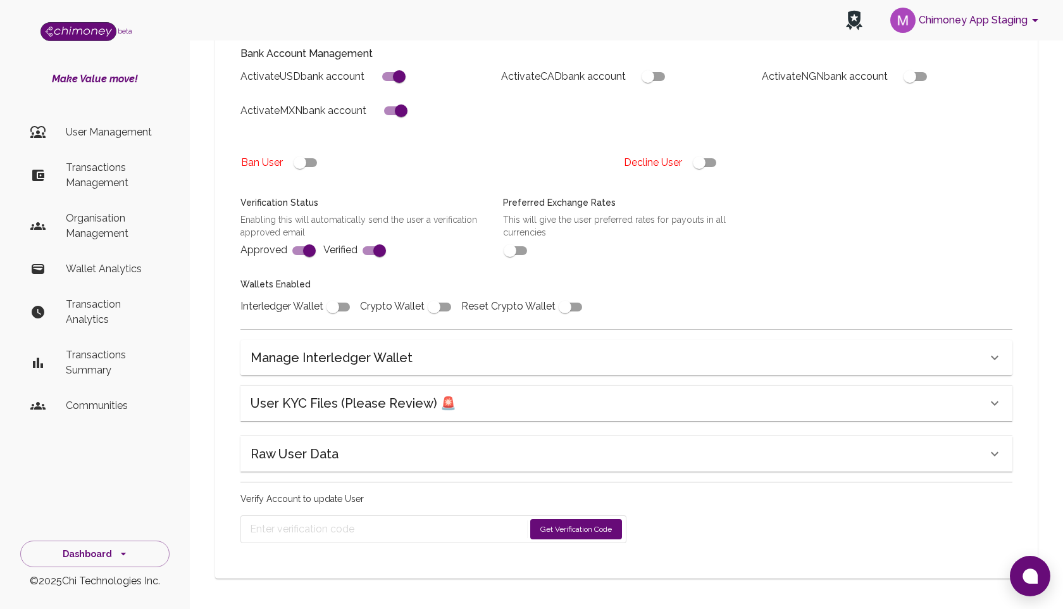
click at [549, 522] on button "Get Verification Code" at bounding box center [576, 529] width 92 height 20
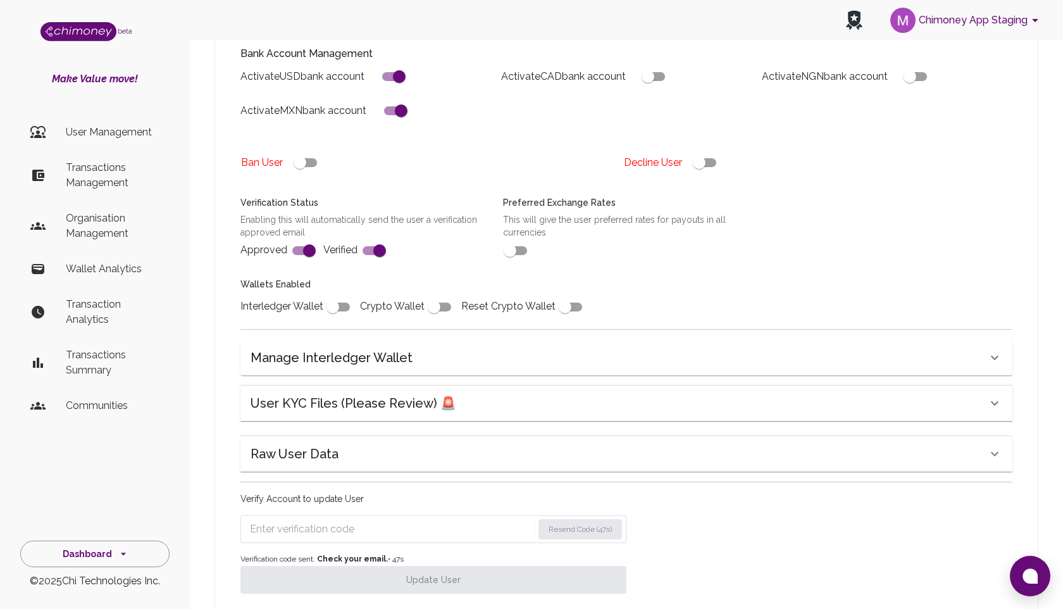
click at [340, 525] on input "Enter verification code" at bounding box center [391, 529] width 283 height 20
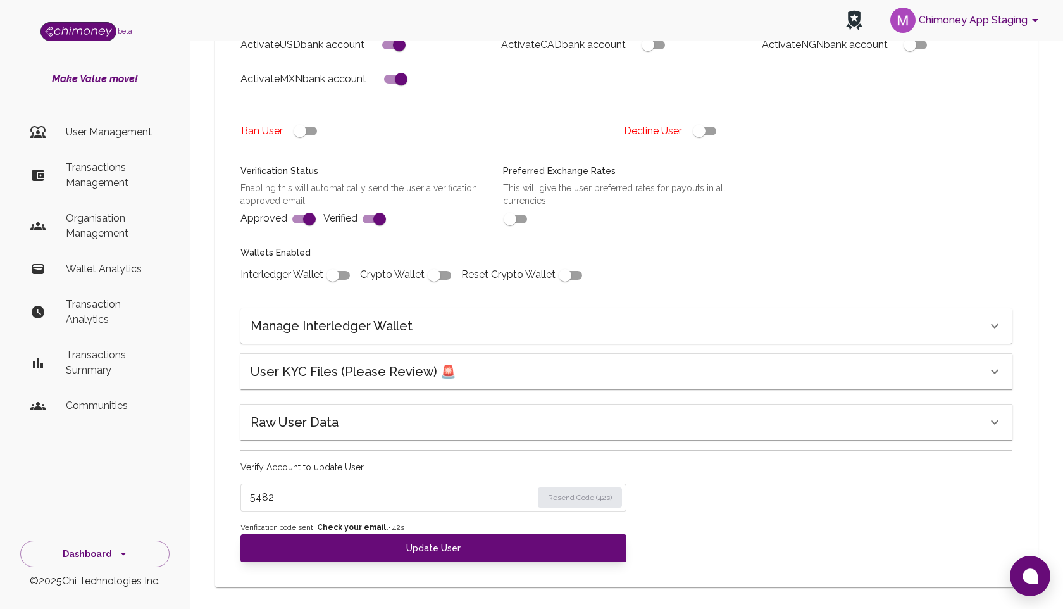
scroll to position [369, 0]
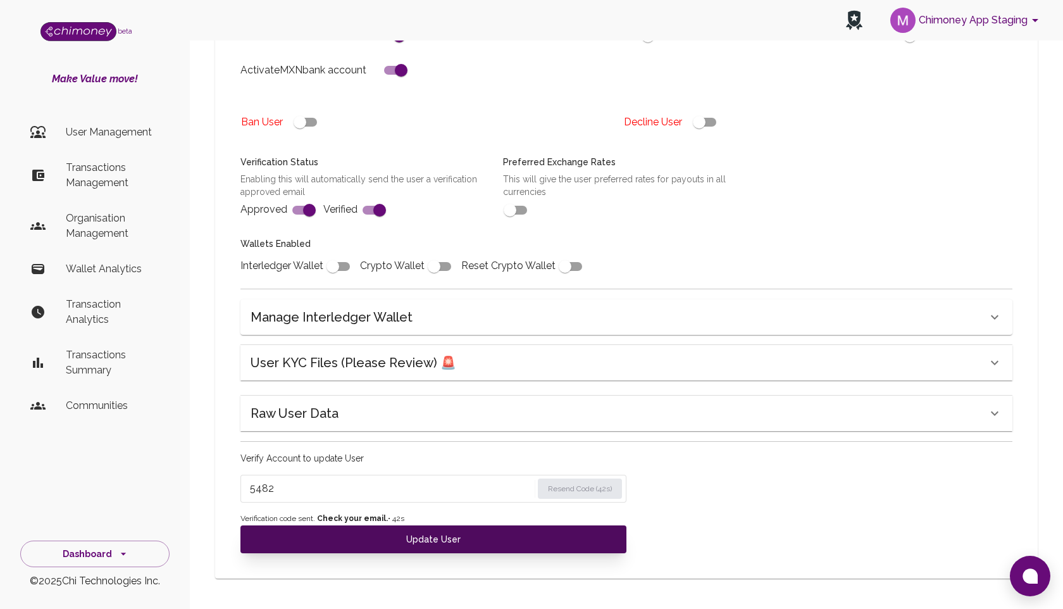
type input "5482"
click at [420, 535] on button "Update User" at bounding box center [433, 539] width 386 height 28
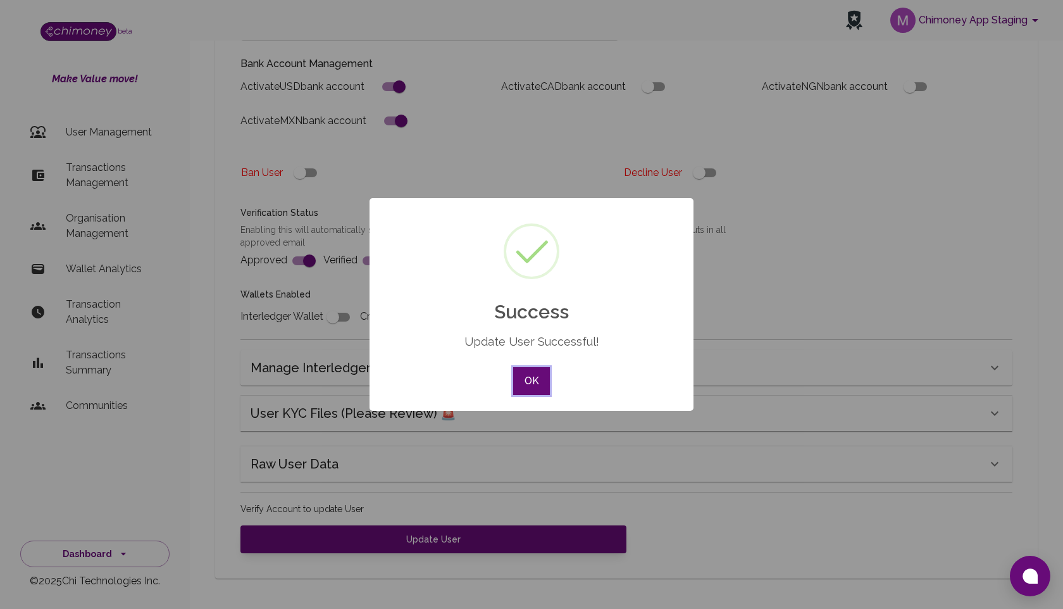
scroll to position [318, 0]
click at [528, 389] on button "OK" at bounding box center [531, 381] width 37 height 28
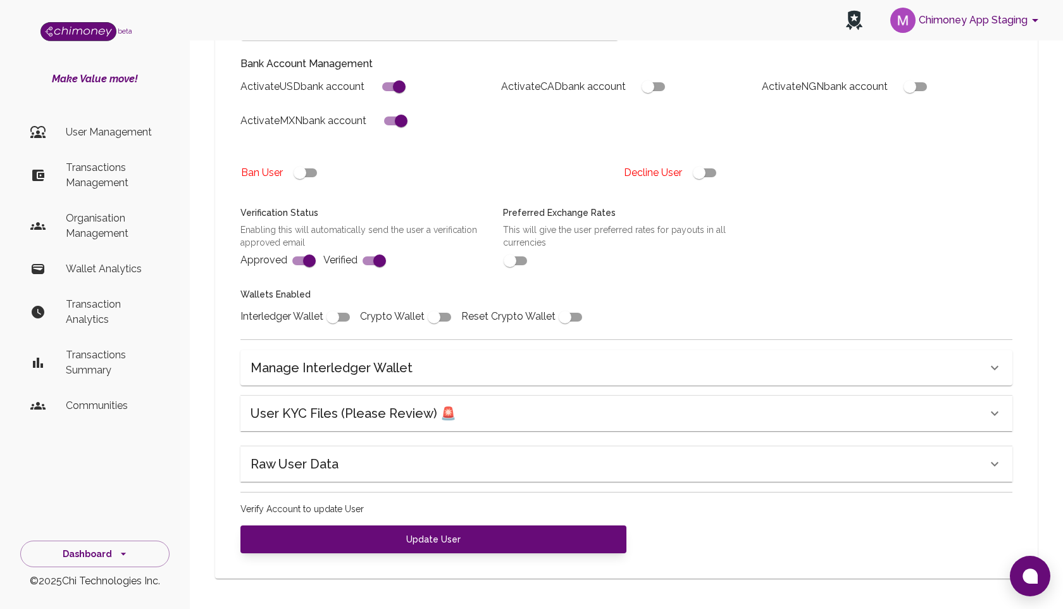
click at [412, 423] on div "Raw User Data" at bounding box center [619, 413] width 736 height 20
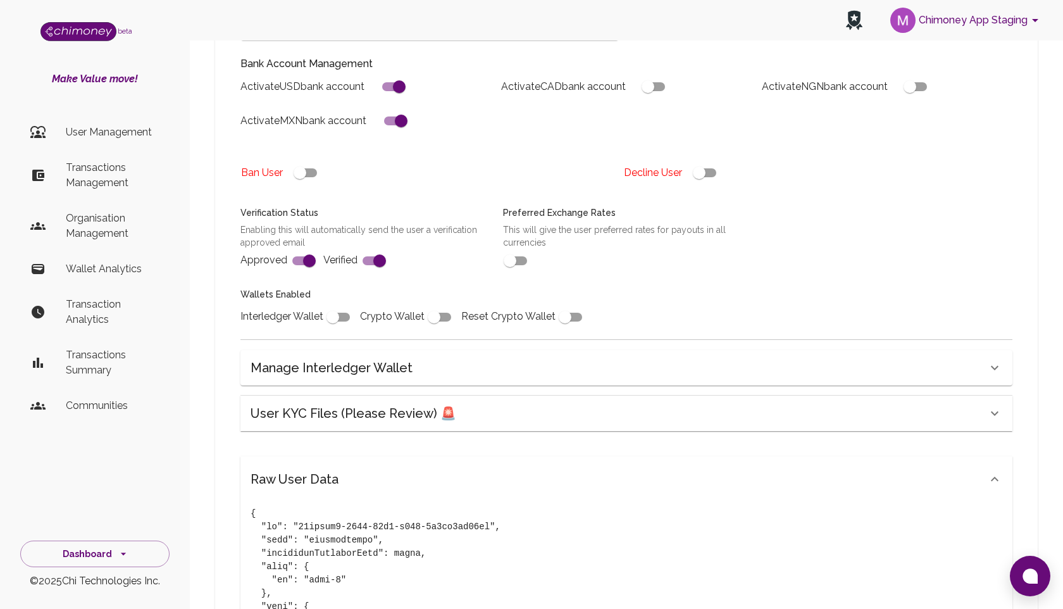
click at [408, 478] on div "Raw User Data" at bounding box center [619, 479] width 736 height 20
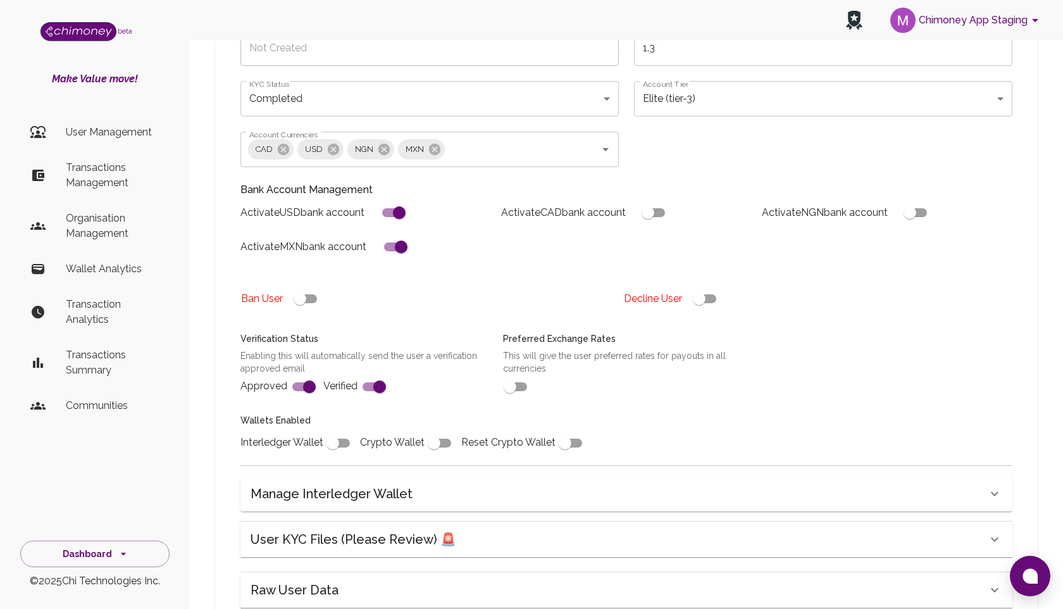
scroll to position [0, 0]
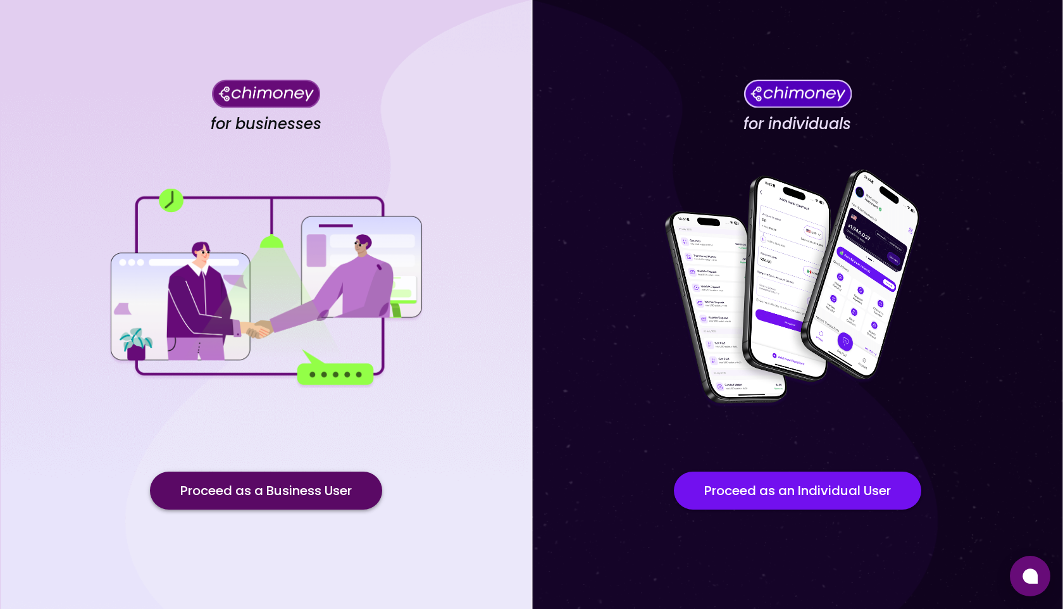
click at [325, 495] on button "Proceed as a Business User" at bounding box center [266, 490] width 232 height 38
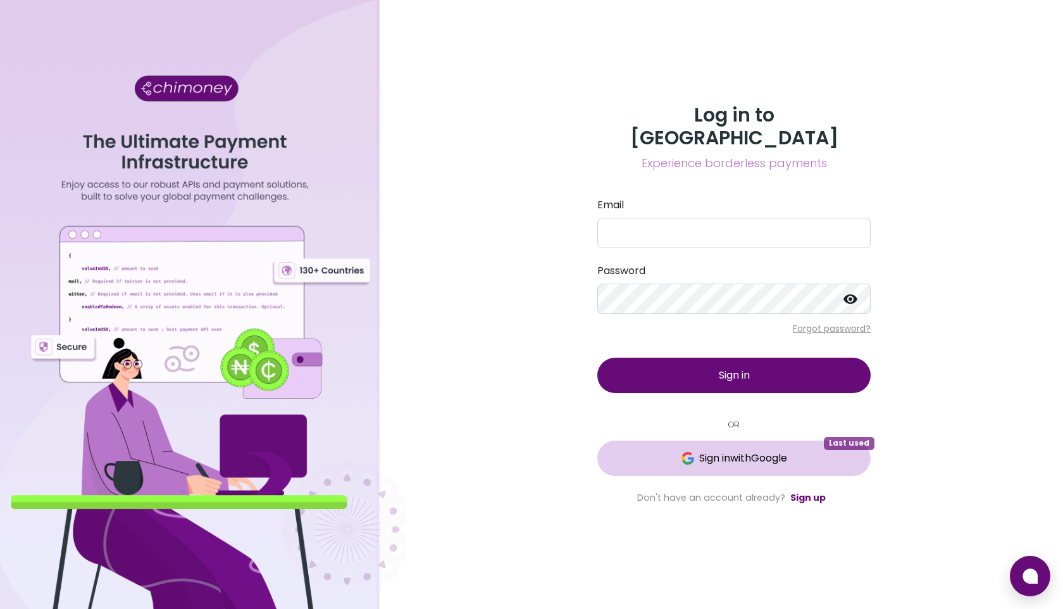
click at [751, 450] on span "Sign in with Google" at bounding box center [743, 457] width 88 height 15
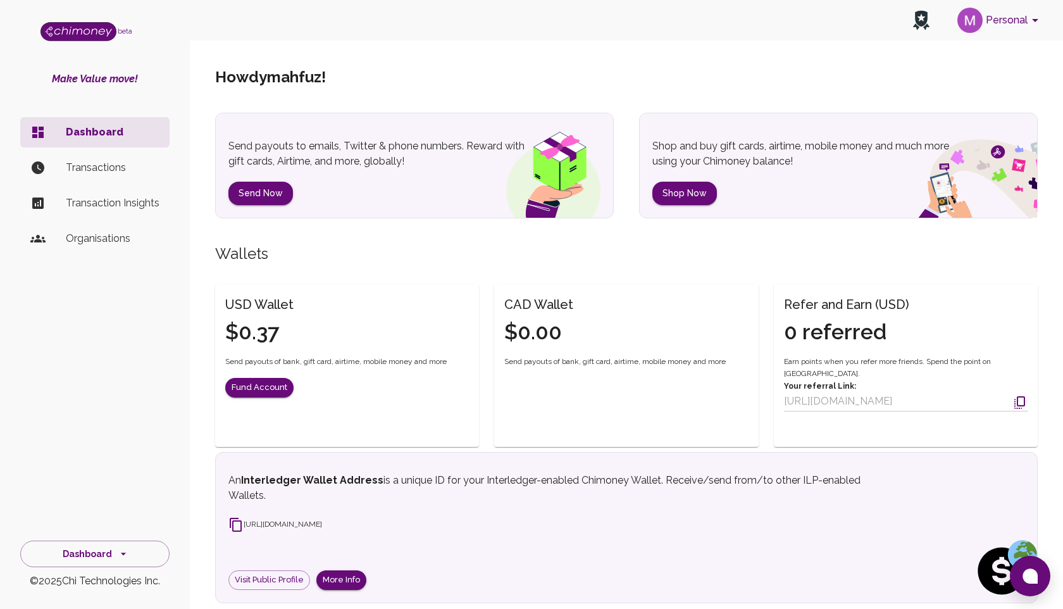
scroll to position [152, 0]
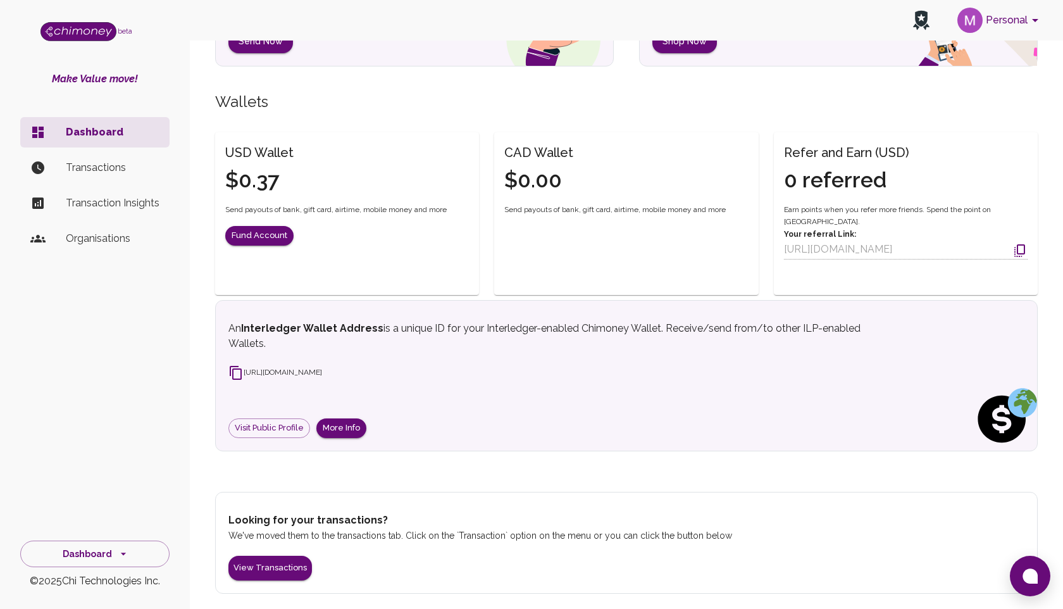
click at [995, 15] on button "Personal" at bounding box center [1000, 20] width 96 height 33
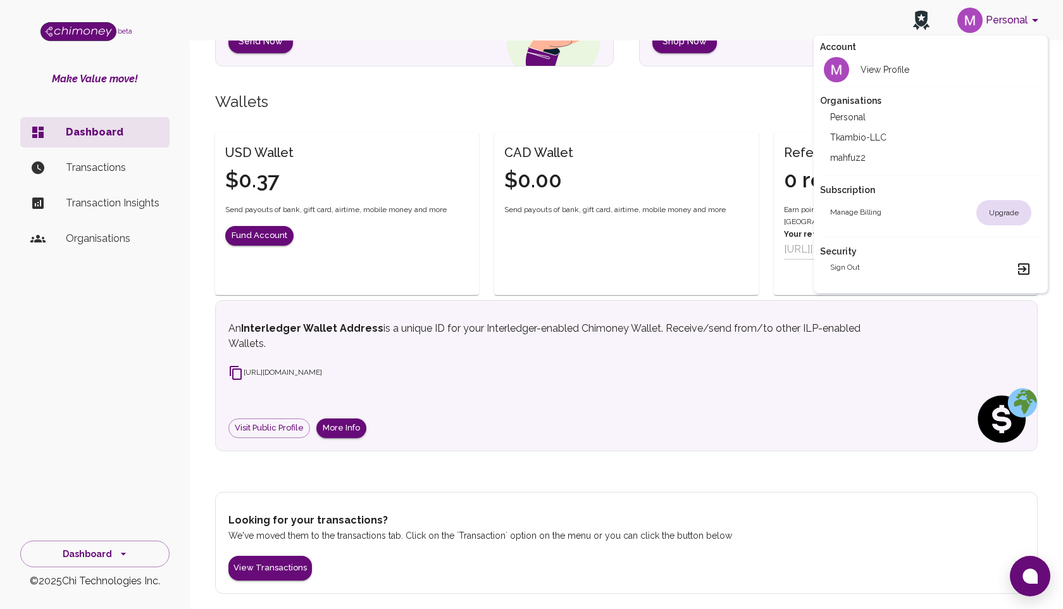
click at [155, 356] on div at bounding box center [531, 304] width 1063 height 609
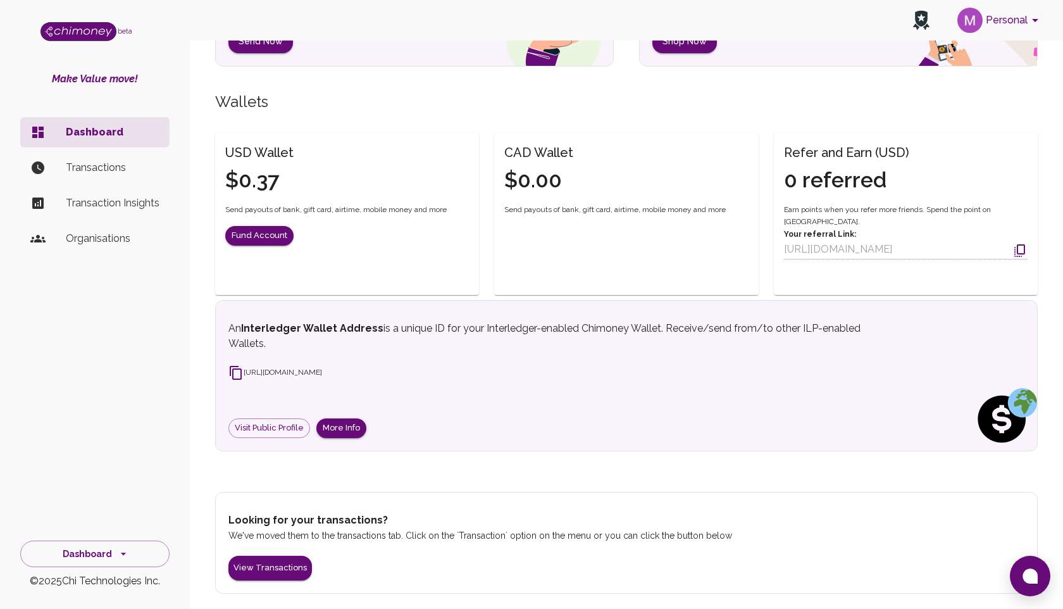
scroll to position [0, 0]
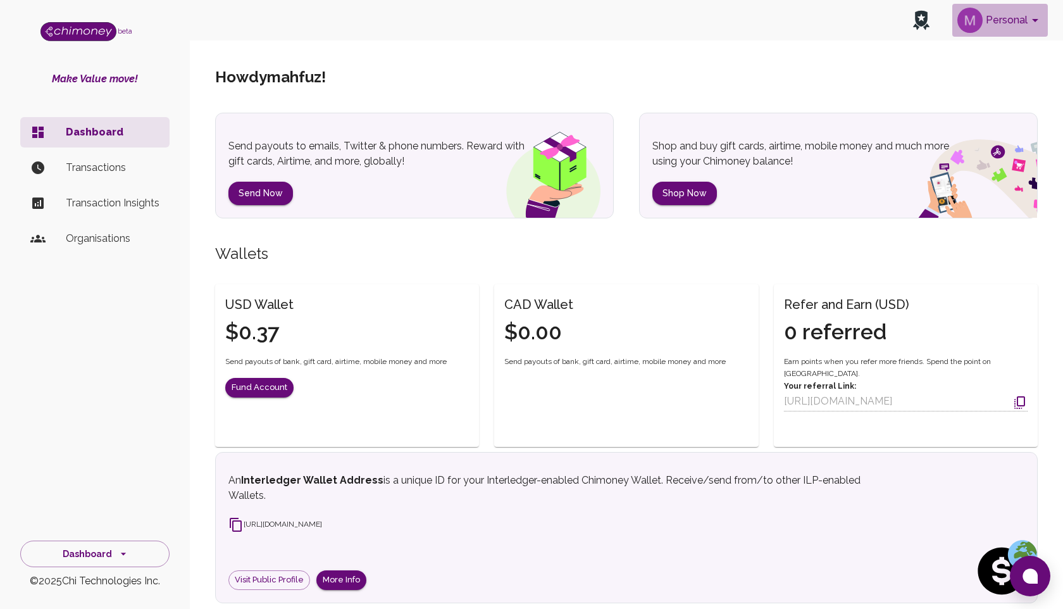
click at [971, 23] on img "account of current user" at bounding box center [969, 20] width 25 height 25
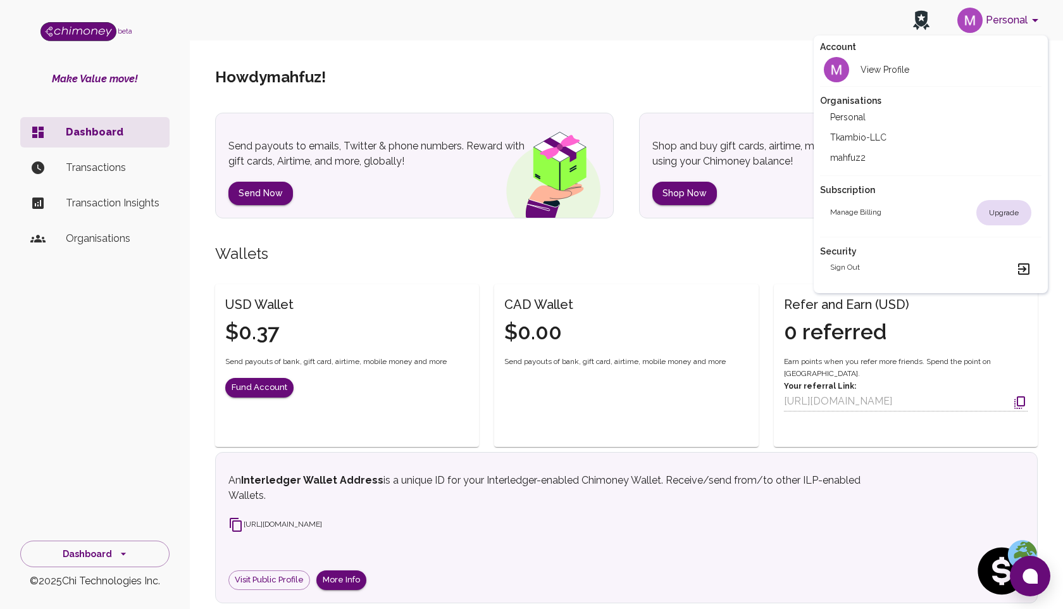
click at [710, 92] on div at bounding box center [531, 304] width 1063 height 609
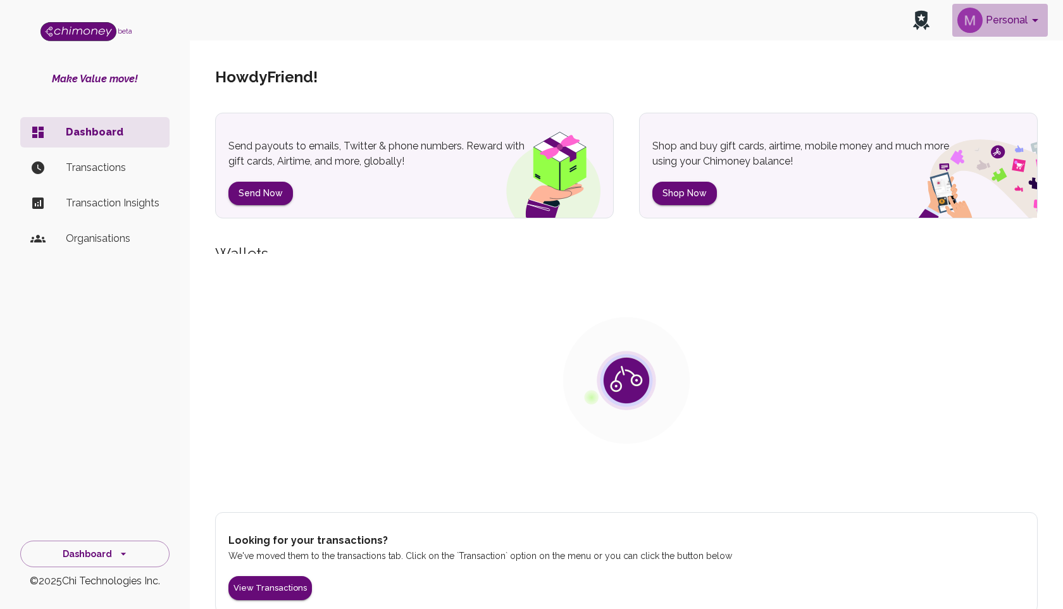
click at [991, 21] on button "Personal" at bounding box center [1000, 20] width 96 height 33
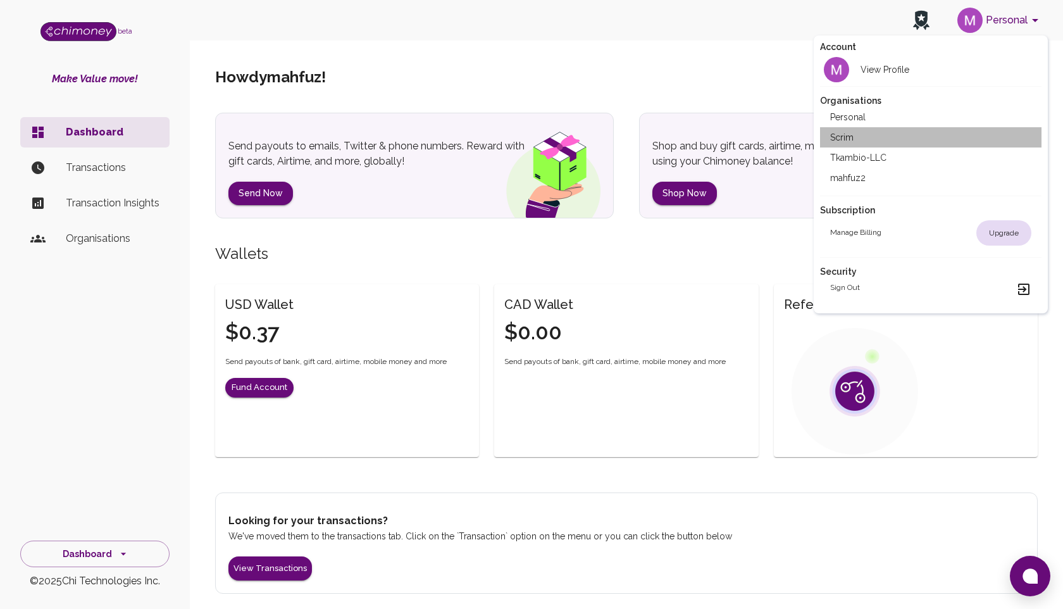
click at [852, 139] on li "Scrim" at bounding box center [930, 137] width 221 height 20
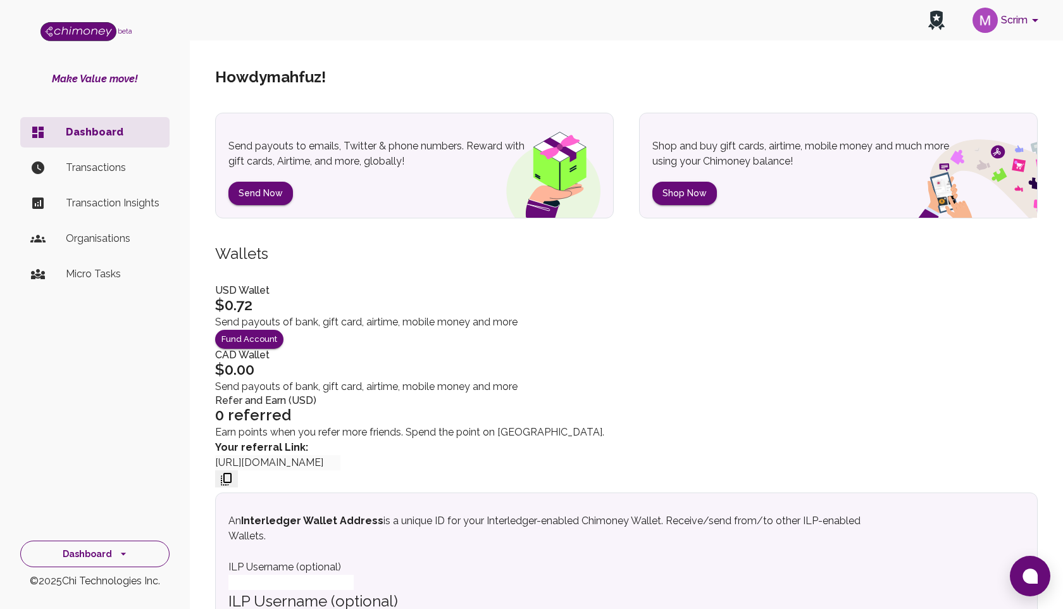
click at [108, 559] on button "Dashboard" at bounding box center [94, 553] width 149 height 27
click at [96, 499] on li "Developers & API" at bounding box center [95, 495] width 148 height 30
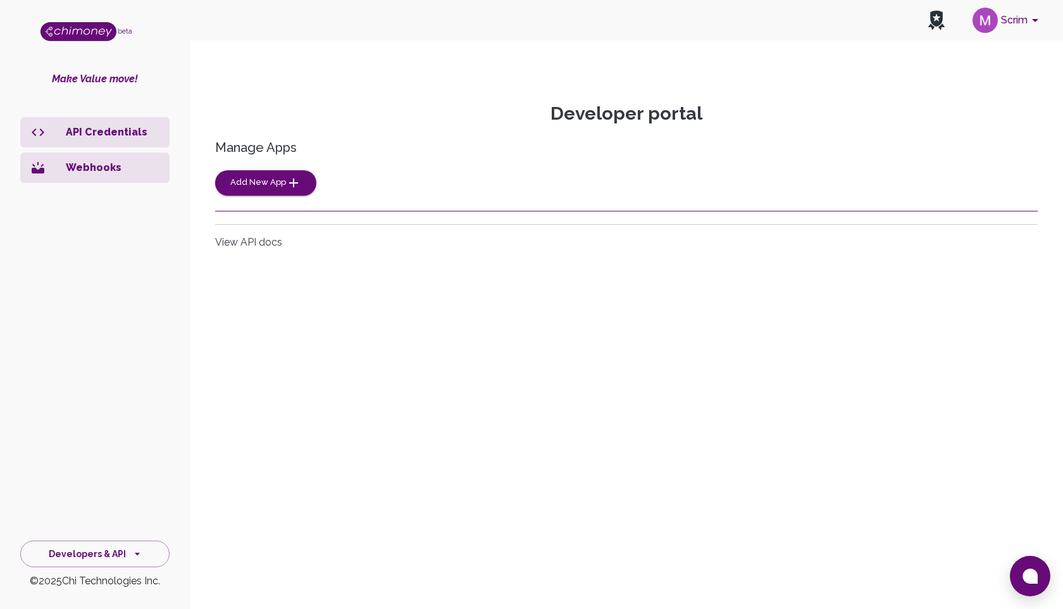
click at [81, 168] on p "Webhooks" at bounding box center [113, 167] width 94 height 15
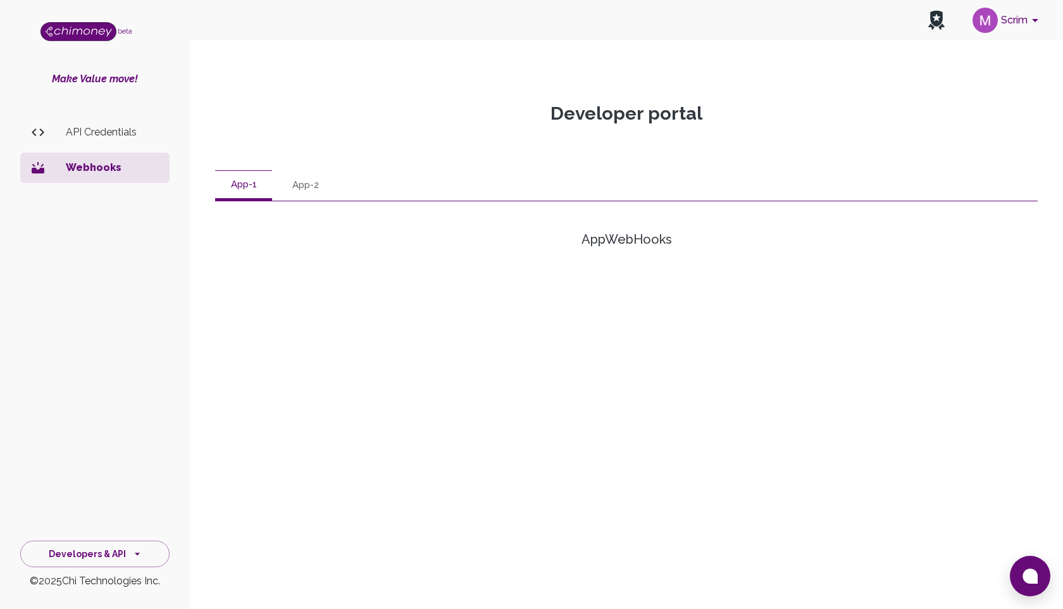
click at [301, 187] on button "App-2" at bounding box center [305, 185] width 57 height 30
click at [1023, 16] on button "Scrim" at bounding box center [1007, 20] width 80 height 33
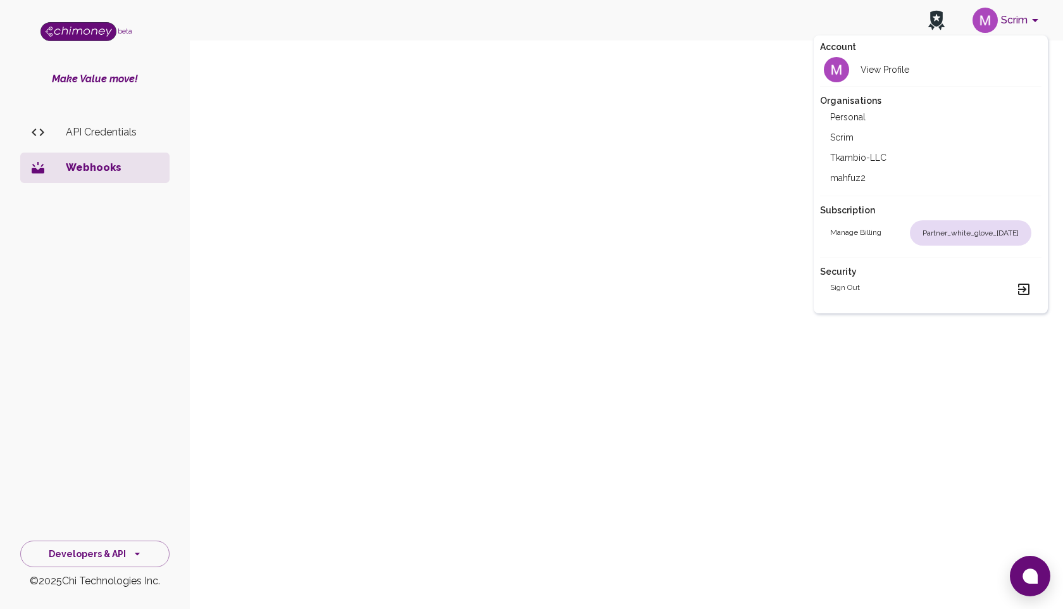
click at [657, 158] on div at bounding box center [531, 304] width 1063 height 609
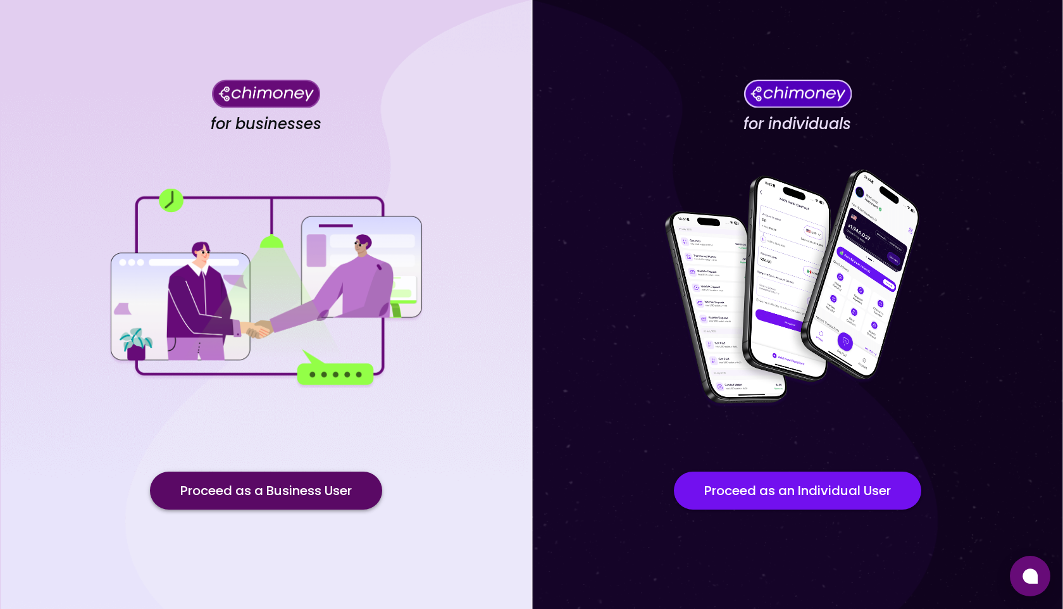
click at [273, 485] on button "Proceed as a Business User" at bounding box center [266, 490] width 232 height 38
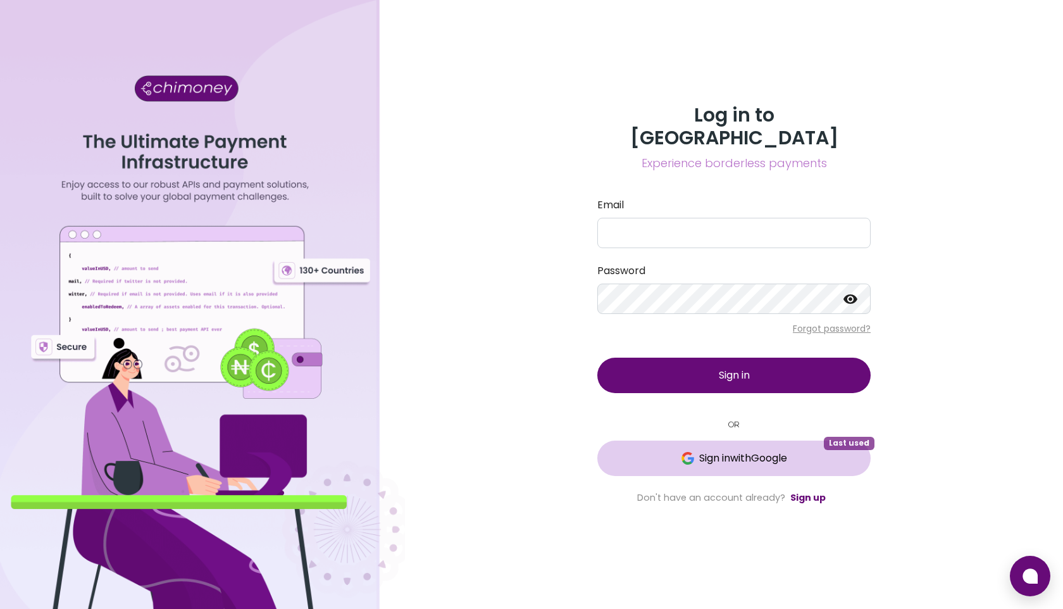
click at [759, 452] on span "Sign in with Google" at bounding box center [743, 457] width 88 height 15
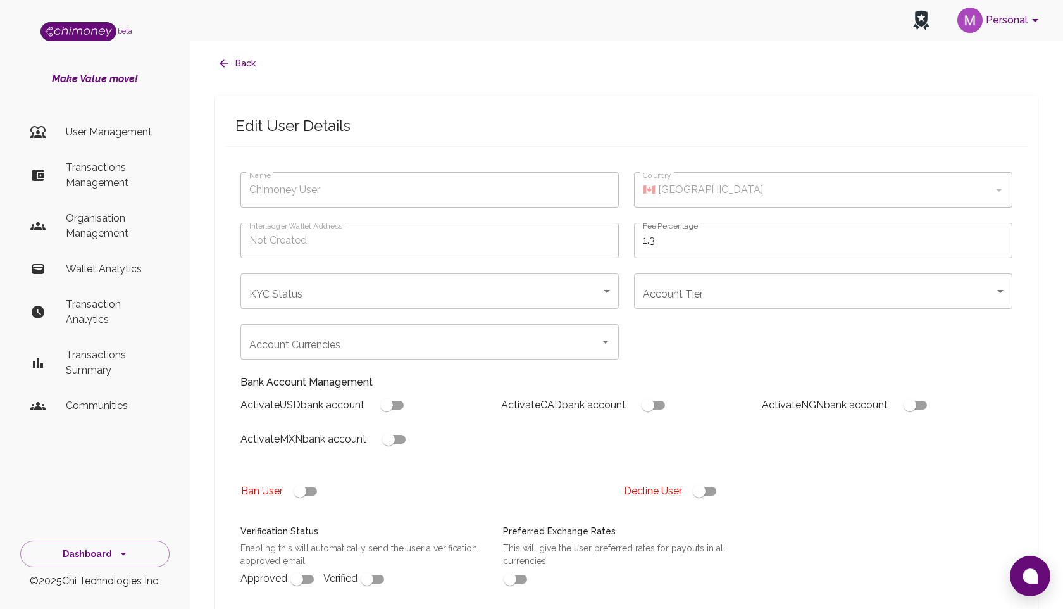
type input "mahfuz"
type input "completed"
type input "tier-3"
checkbox input "true"
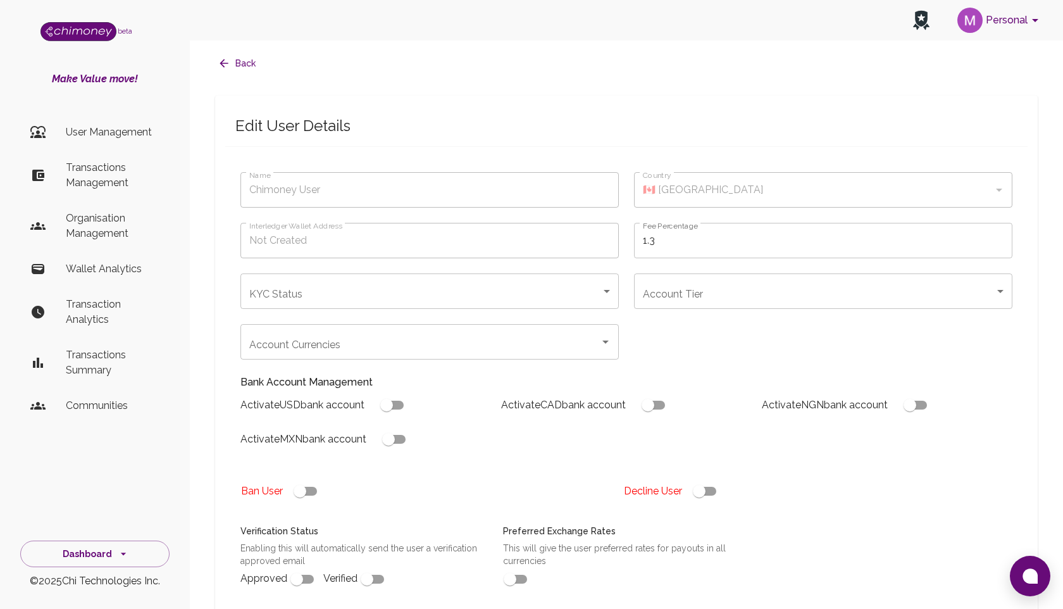
checkbox input "true"
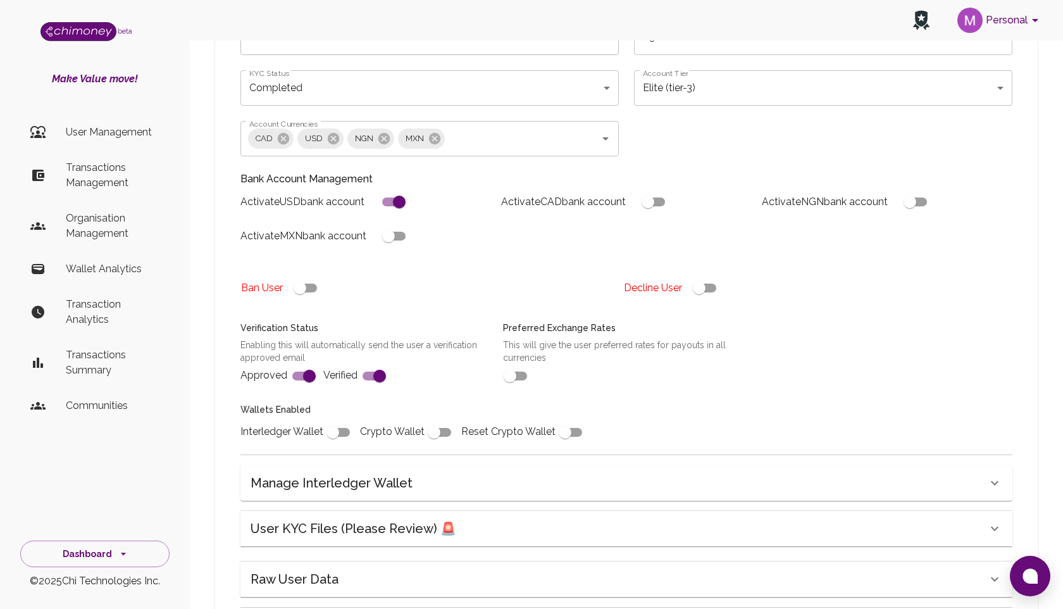
scroll to position [328, 0]
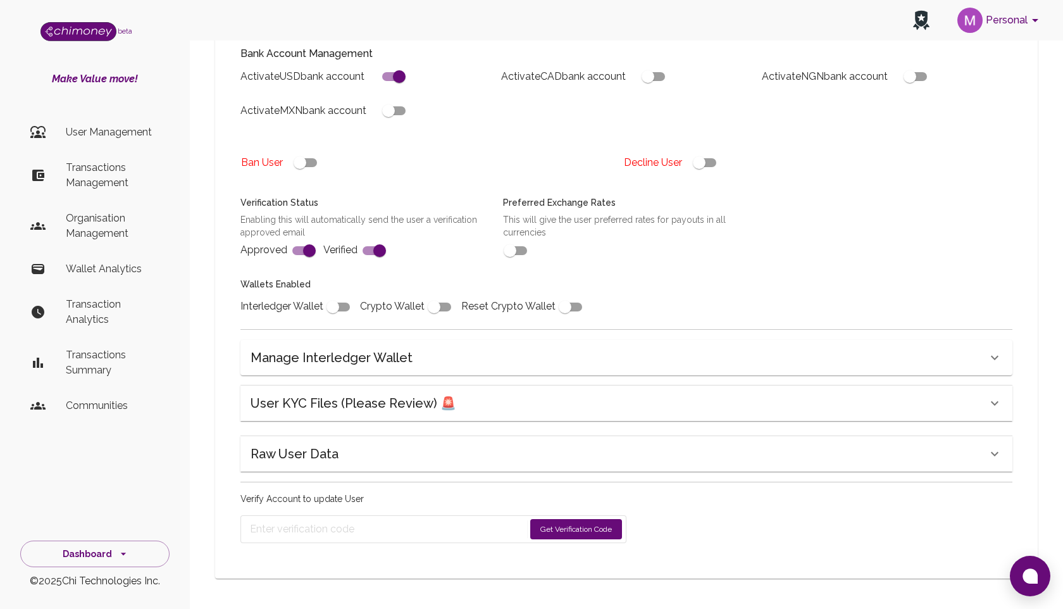
click at [400, 109] on input "checkbox" at bounding box center [388, 111] width 72 height 24
checkbox input "true"
click at [549, 529] on button "Get Verification Code" at bounding box center [576, 529] width 92 height 20
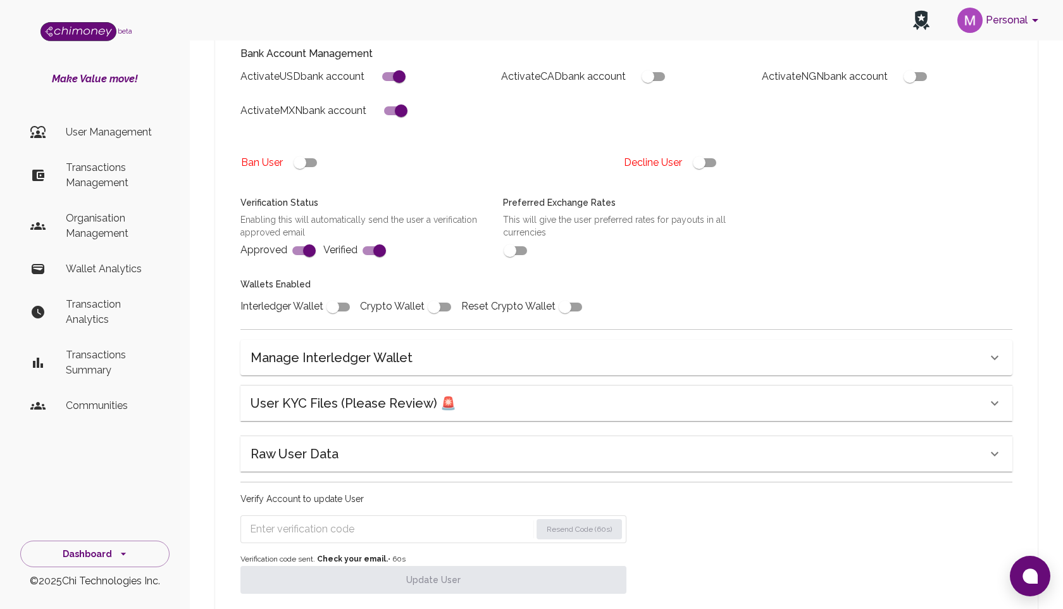
click at [362, 528] on input "Enter verification code" at bounding box center [390, 529] width 281 height 20
click at [352, 525] on input "Enter verification code" at bounding box center [391, 529] width 283 height 20
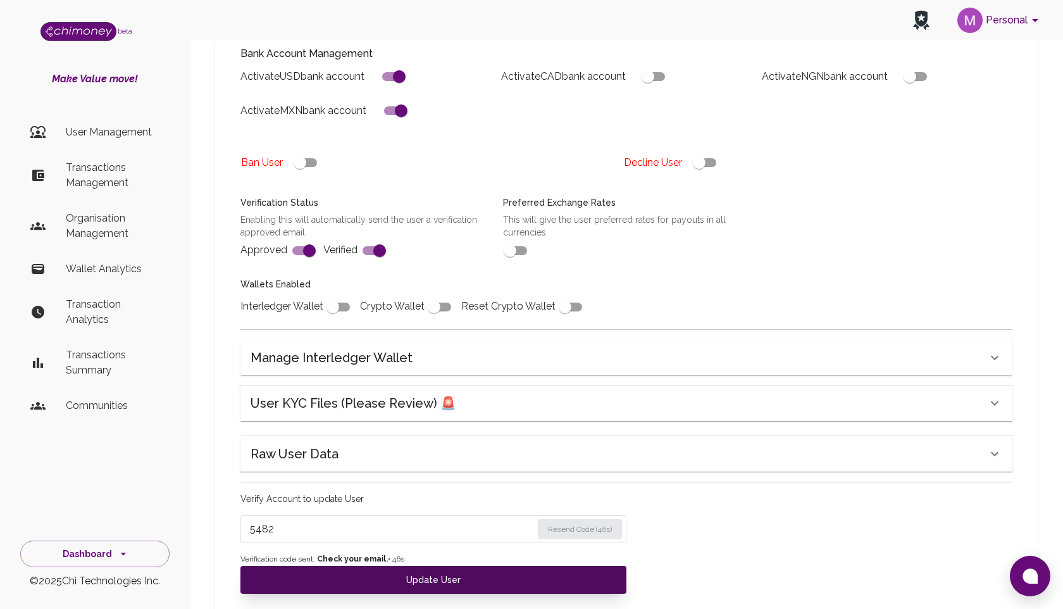
click at [435, 587] on button "Update User" at bounding box center [433, 580] width 386 height 28
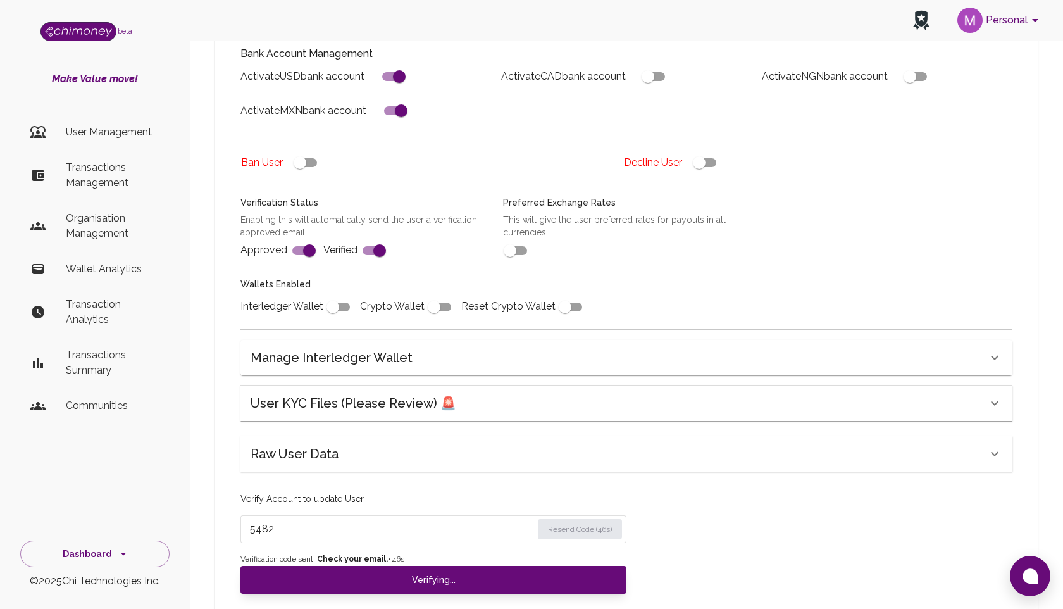
scroll to position [369, 0]
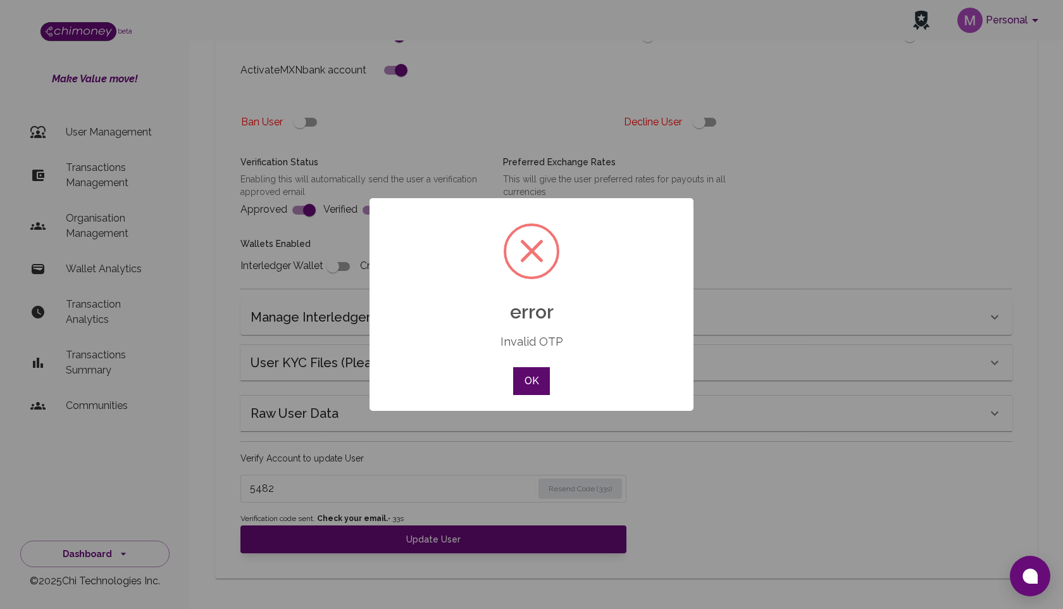
click at [528, 382] on button "OK" at bounding box center [531, 381] width 37 height 28
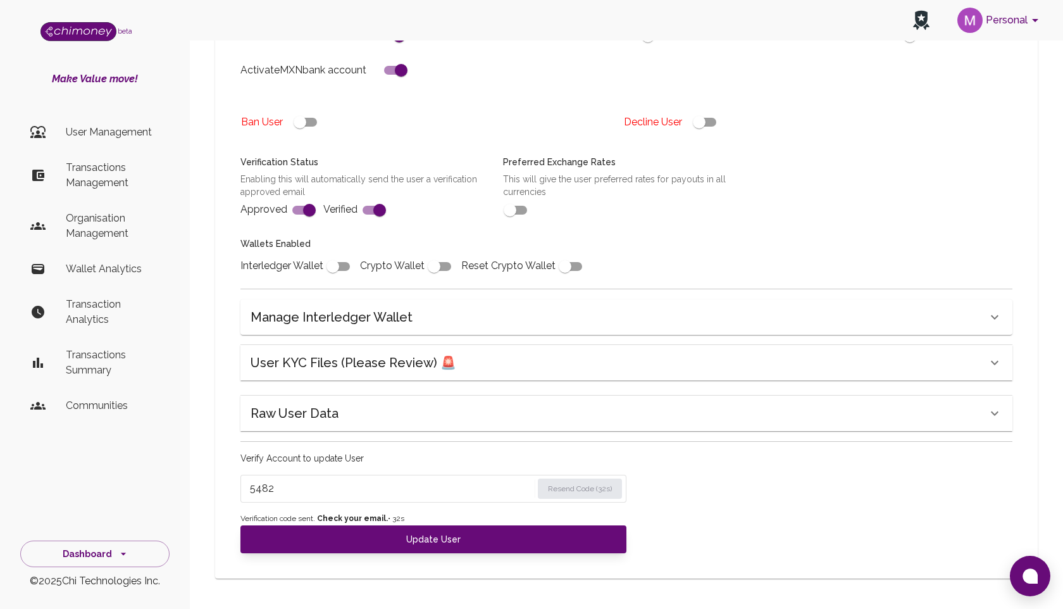
click at [349, 483] on input "5482" at bounding box center [391, 488] width 282 height 20
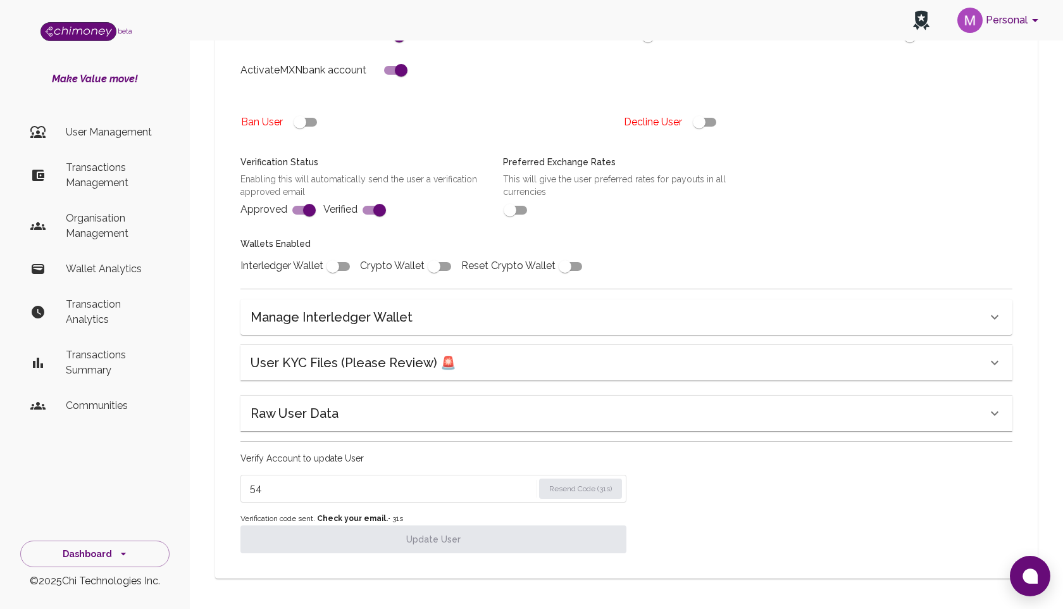
type input "5"
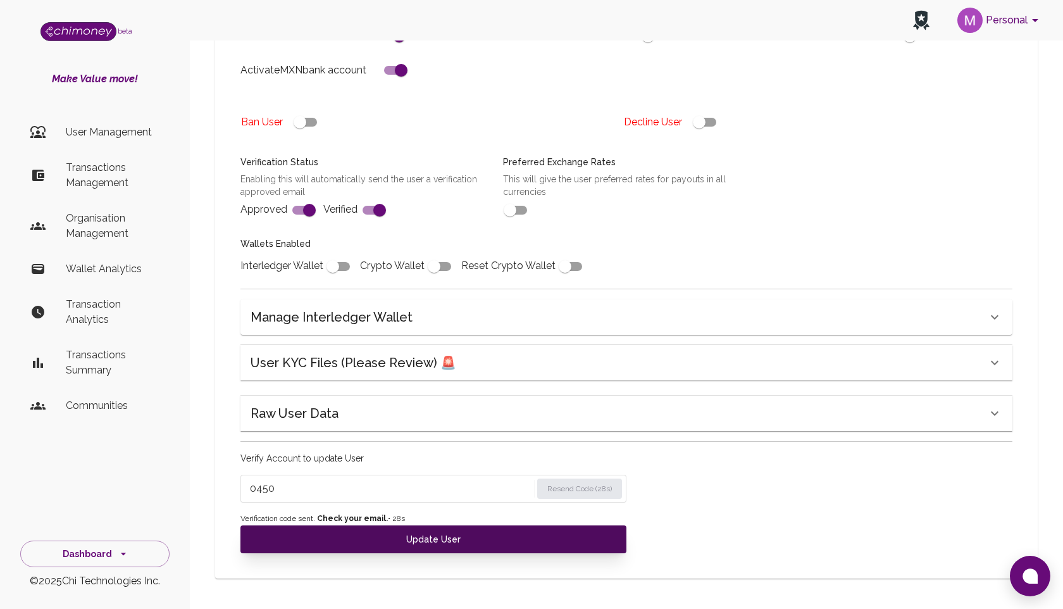
type input "0450"
click at [376, 542] on button "Update User" at bounding box center [433, 539] width 386 height 28
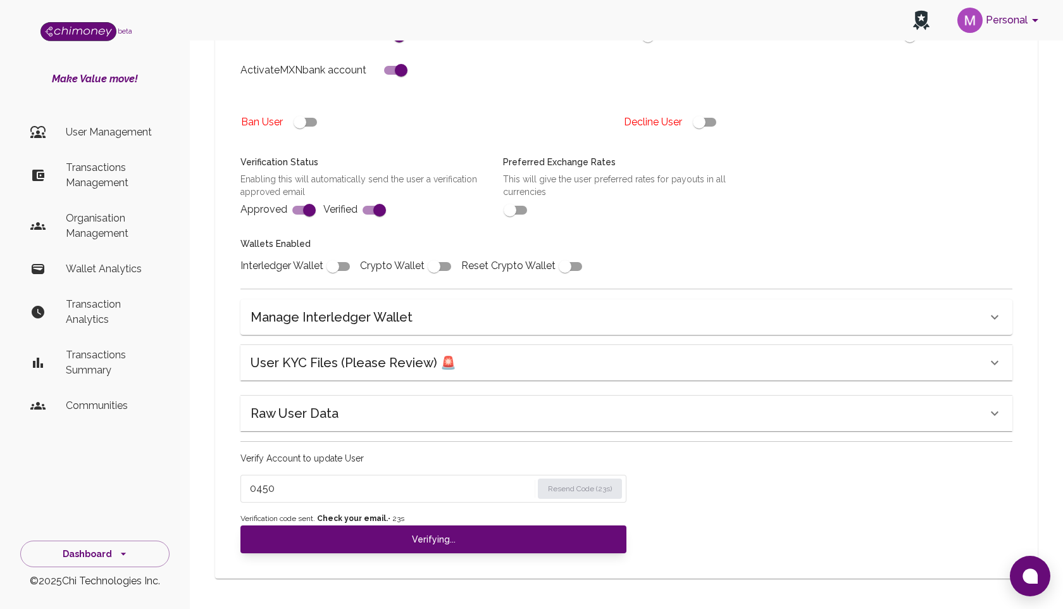
scroll to position [318, 0]
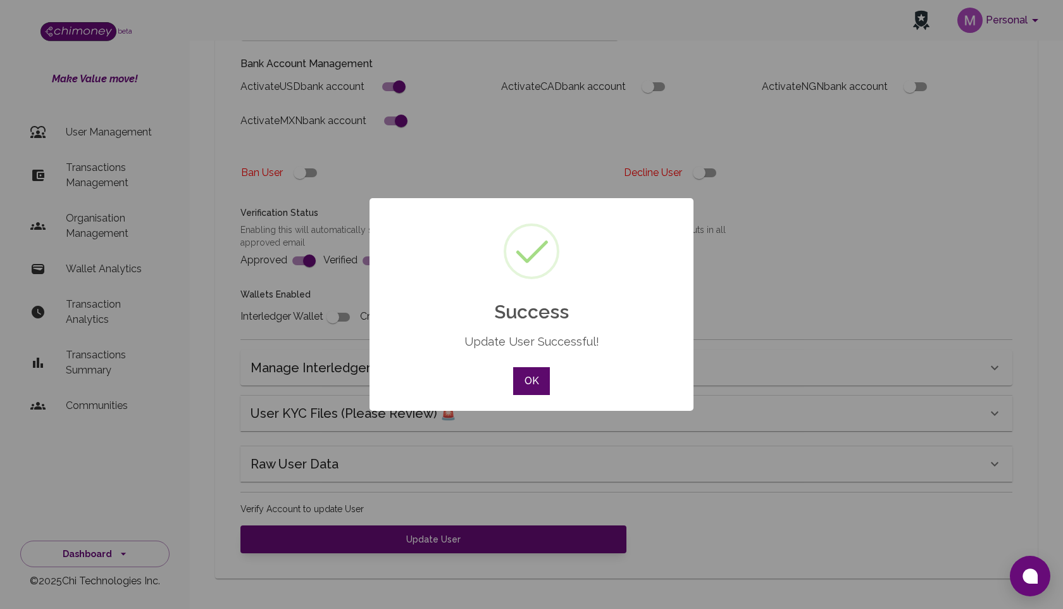
click at [532, 386] on button "OK" at bounding box center [531, 381] width 37 height 28
